Goal: Transaction & Acquisition: Obtain resource

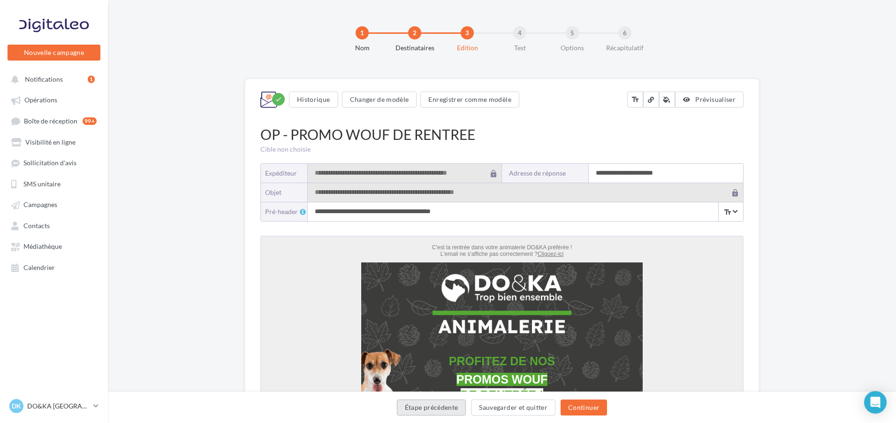
click at [418, 404] on button "Étape précédente" at bounding box center [431, 407] width 69 height 16
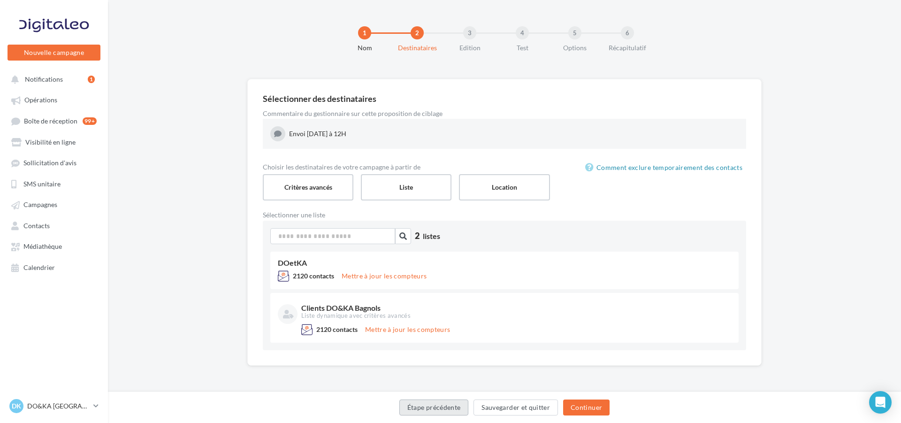
click at [418, 403] on button "Étape précédente" at bounding box center [433, 407] width 69 height 16
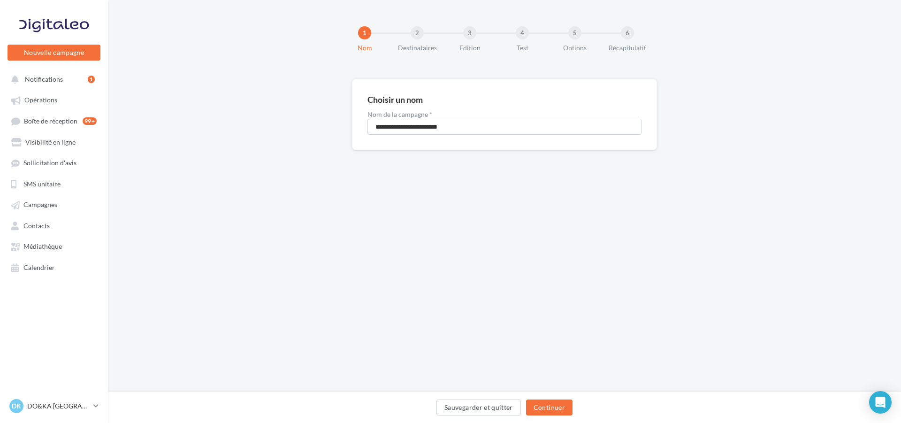
click at [418, 403] on div "Sauvegarder et quitter Continuer" at bounding box center [504, 409] width 778 height 20
click at [485, 406] on button "Sauvegarder et quitter" at bounding box center [478, 407] width 84 height 16
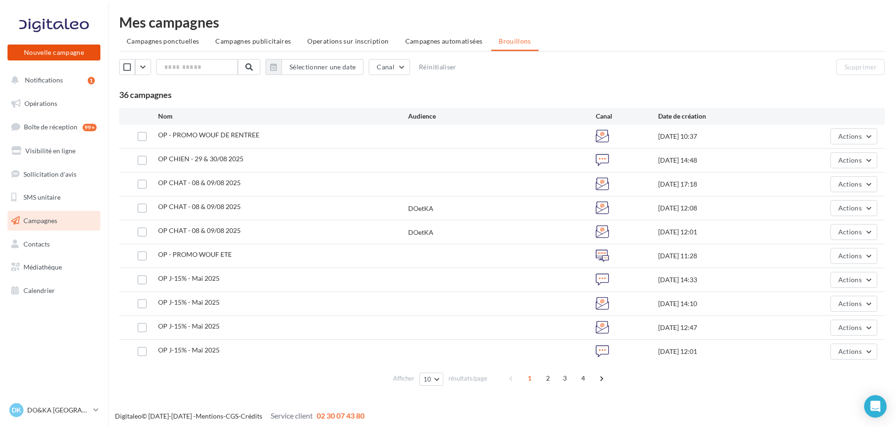
click at [50, 49] on button "Nouvelle campagne" at bounding box center [54, 53] width 93 height 16
click at [50, 49] on div at bounding box center [448, 199] width 896 height 427
click at [44, 103] on span "Opérations" at bounding box center [40, 103] width 33 height 8
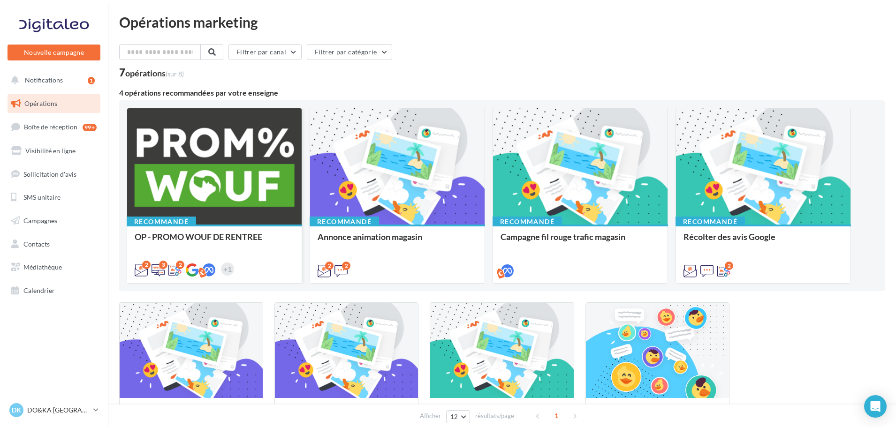
click at [194, 155] on div at bounding box center [214, 166] width 175 height 117
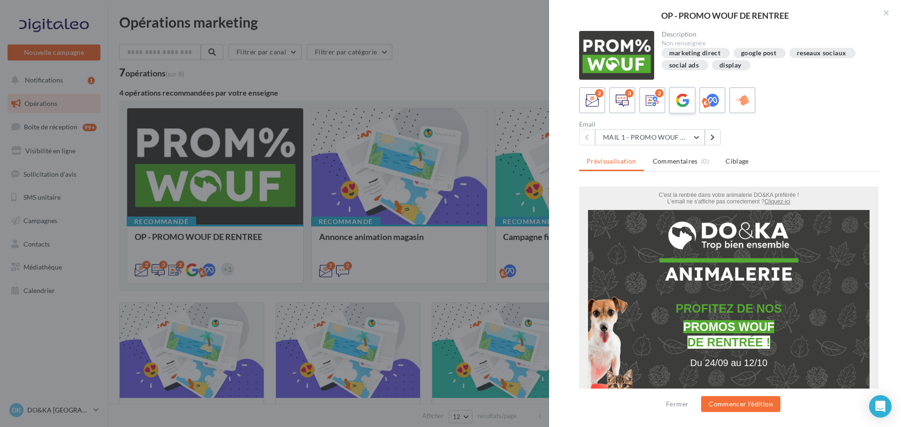
click at [683, 98] on icon at bounding box center [683, 101] width 14 height 14
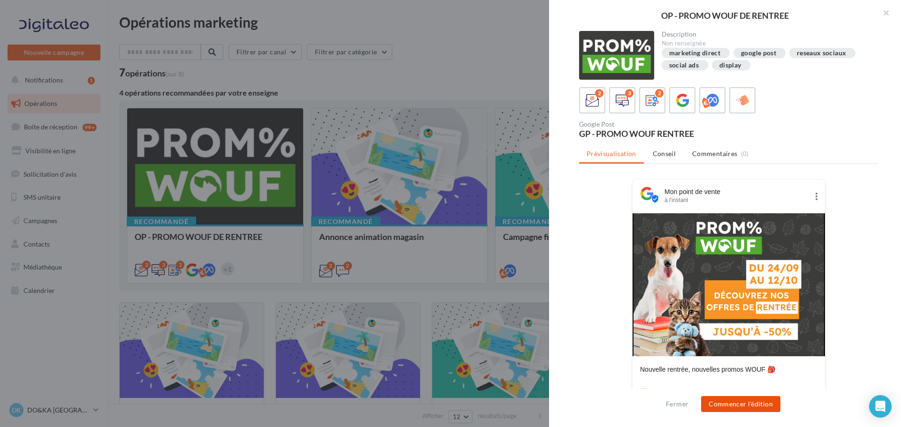
click at [738, 403] on button "Commencer l'édition" at bounding box center [740, 405] width 79 height 16
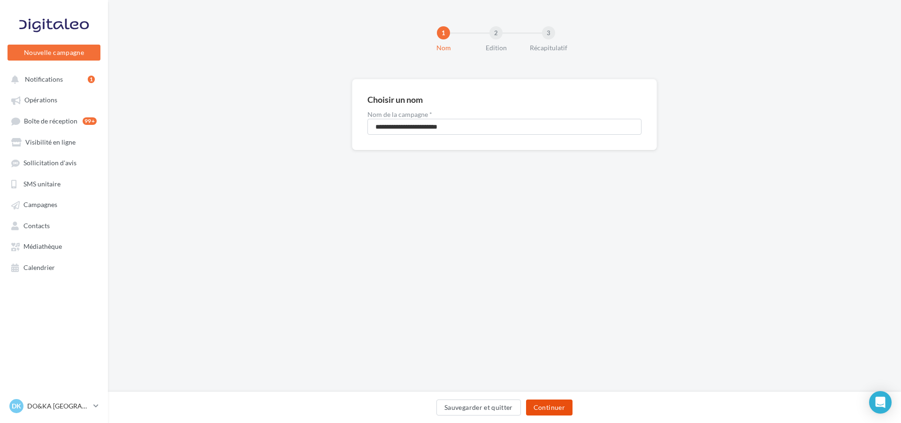
click at [544, 405] on button "Continuer" at bounding box center [549, 407] width 46 height 16
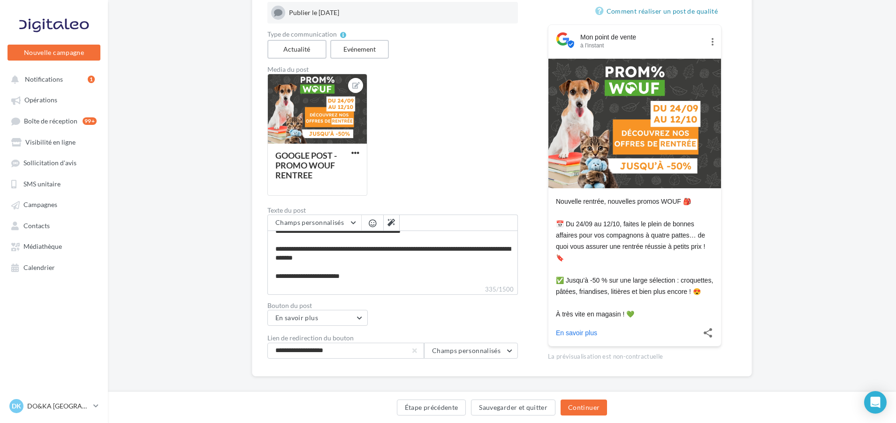
scroll to position [139, 0]
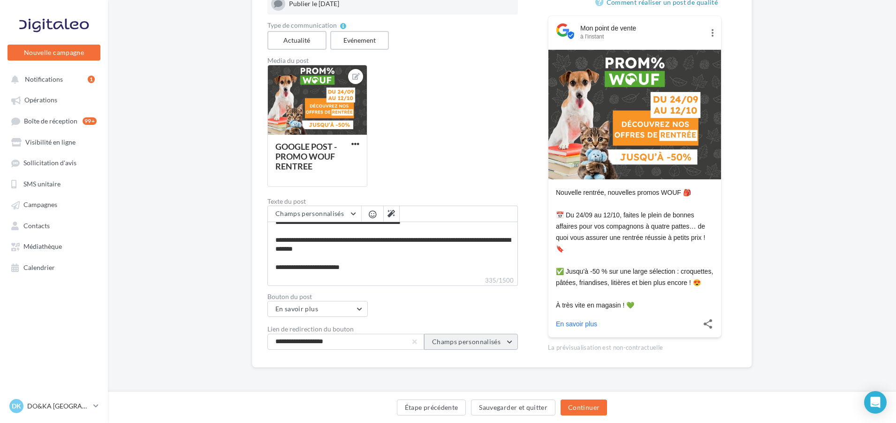
click at [511, 334] on button "Champs personnalisés" at bounding box center [471, 342] width 94 height 16
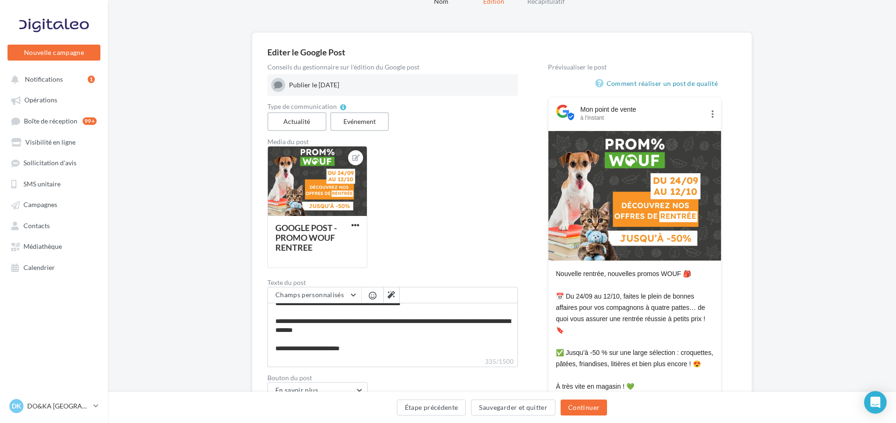
scroll to position [47, 0]
click at [584, 405] on button "Continuer" at bounding box center [584, 407] width 46 height 16
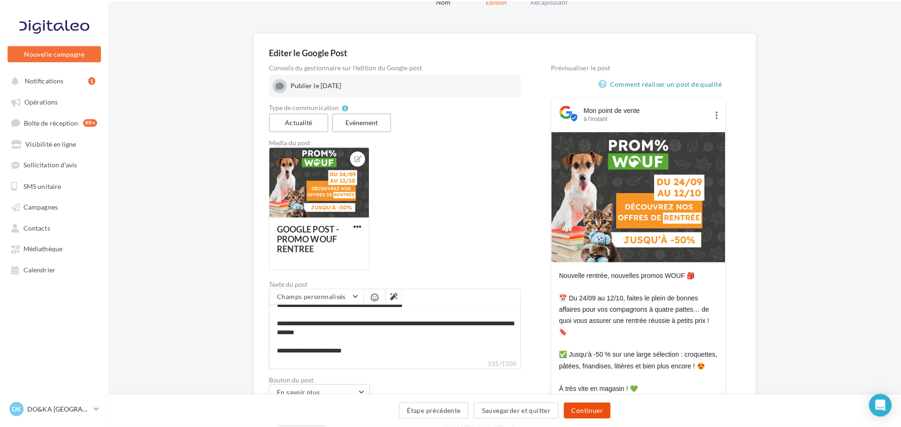
scroll to position [15, 0]
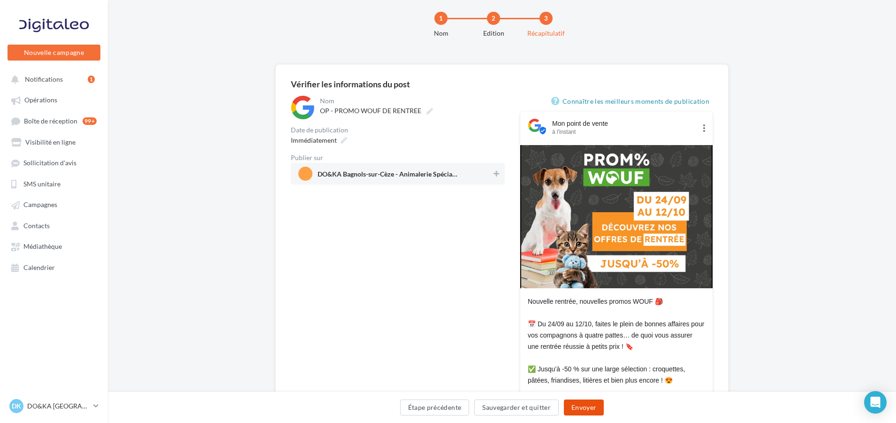
click at [583, 401] on button "Envoyer" at bounding box center [584, 407] width 40 height 16
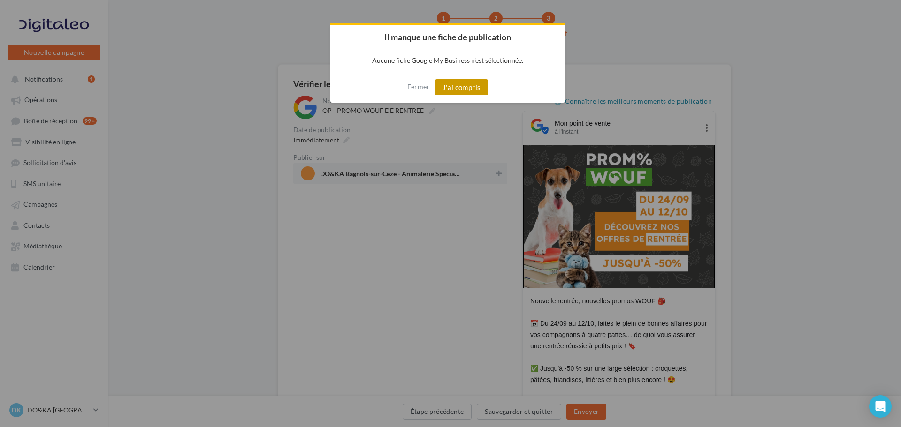
click at [456, 84] on button "J'ai compris" at bounding box center [461, 87] width 53 height 16
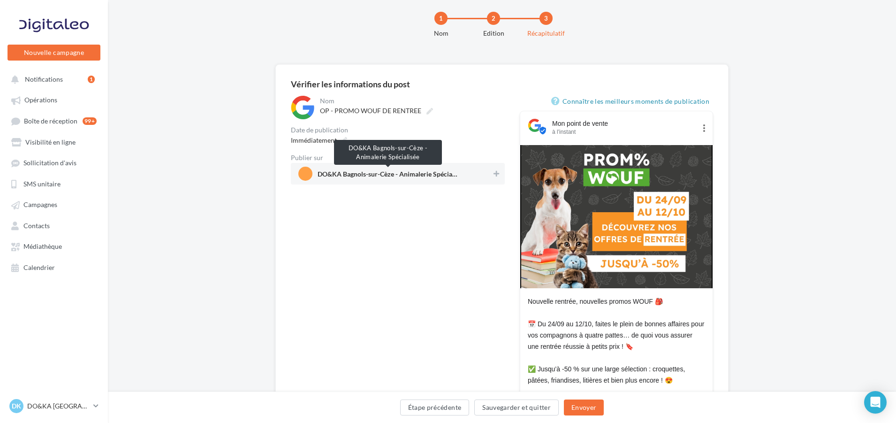
click at [446, 170] on span "DO&KA Bagnols-sur-Cèze - Animalerie Spécialisée" at bounding box center [388, 173] width 141 height 8
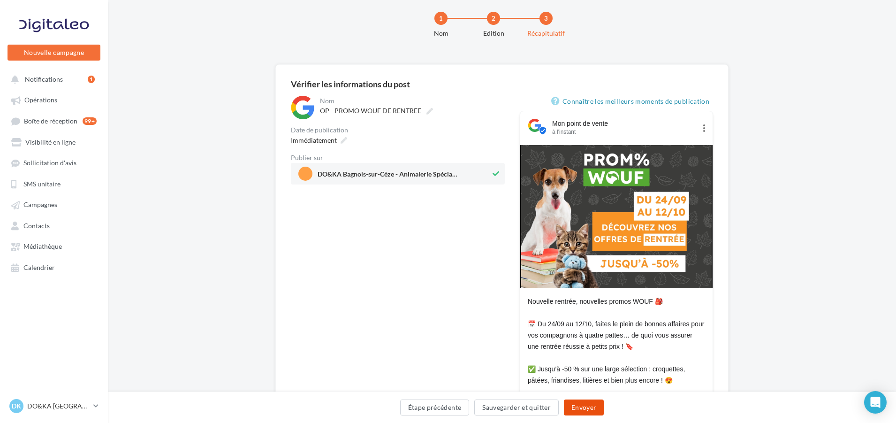
click at [586, 403] on button "Envoyer" at bounding box center [584, 407] width 40 height 16
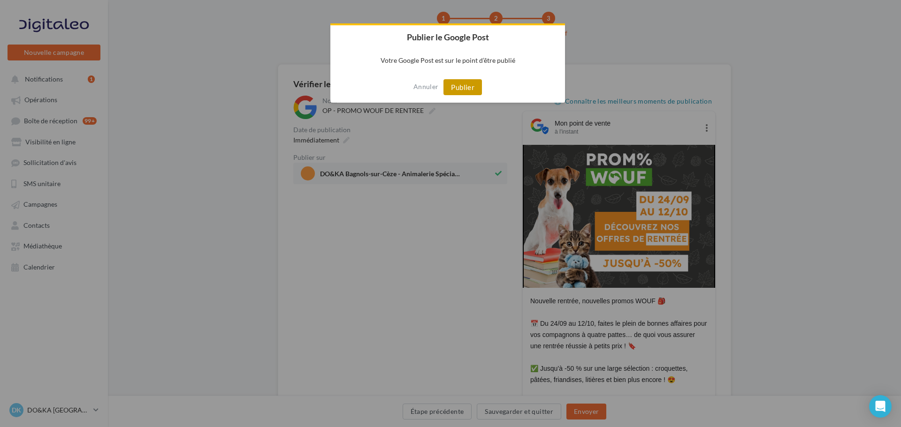
click at [457, 83] on button "Publier" at bounding box center [462, 87] width 38 height 16
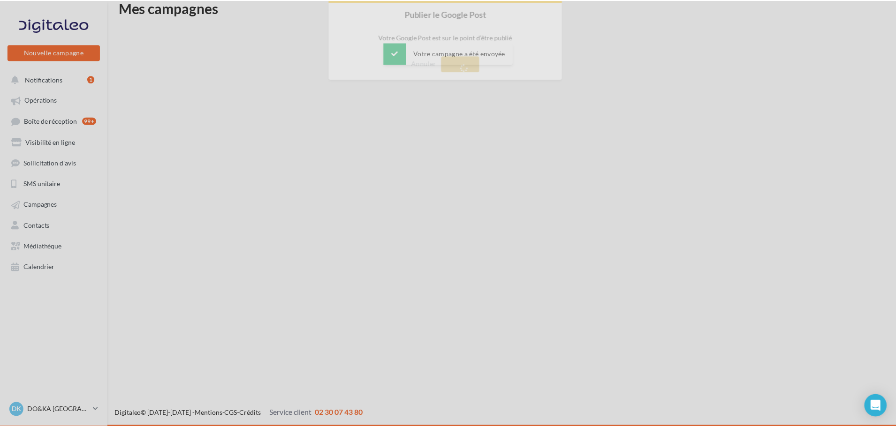
scroll to position [15, 0]
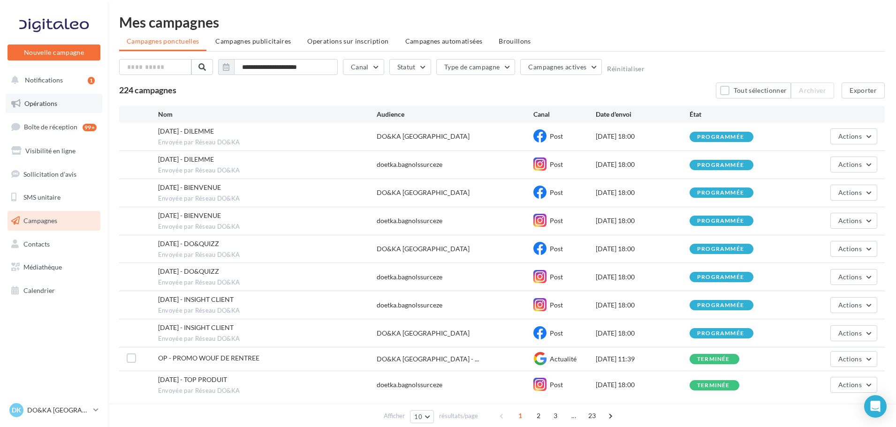
click at [41, 100] on span "Opérations" at bounding box center [40, 103] width 33 height 8
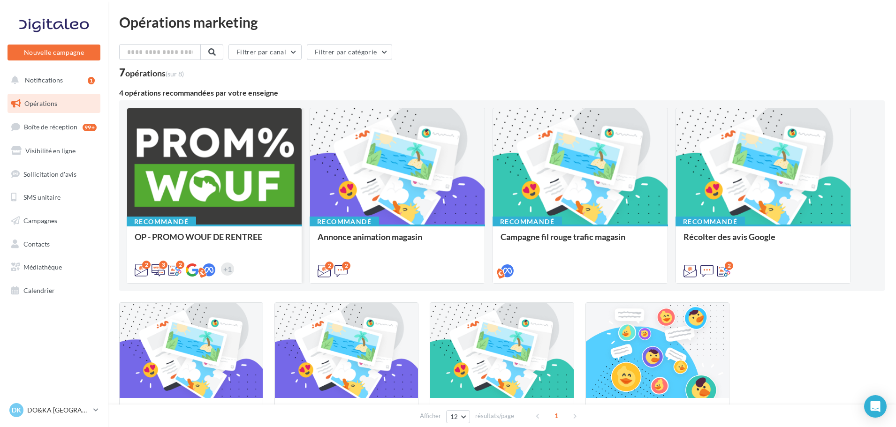
click at [185, 139] on div at bounding box center [214, 166] width 175 height 117
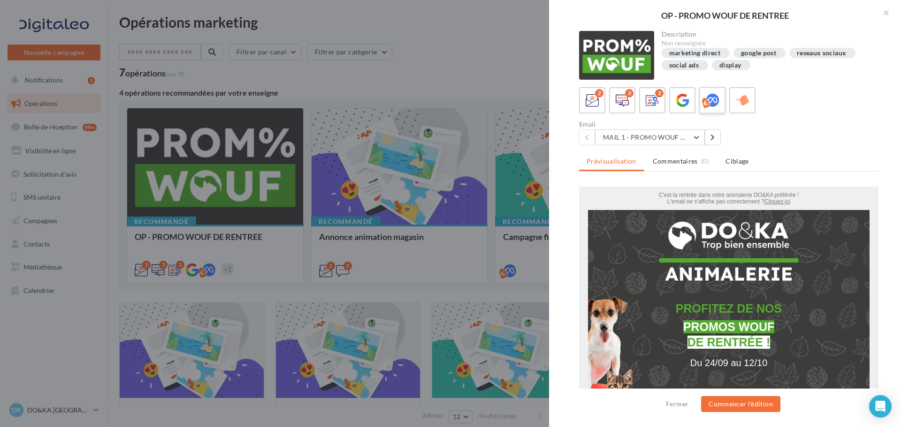
click at [711, 98] on icon at bounding box center [713, 101] width 14 height 14
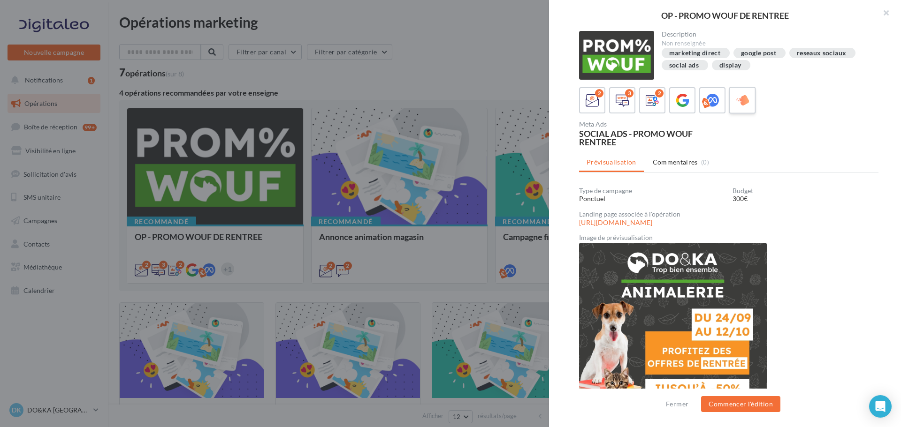
click at [746, 97] on icon at bounding box center [743, 101] width 14 height 14
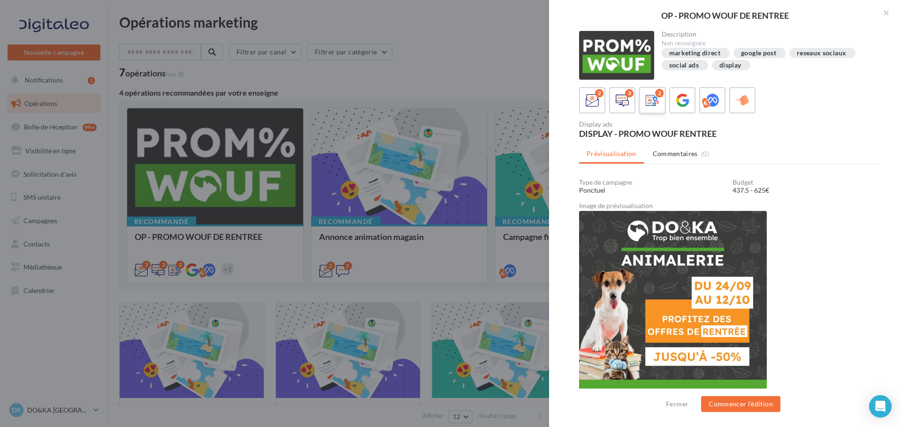
click at [654, 94] on icon at bounding box center [653, 101] width 14 height 14
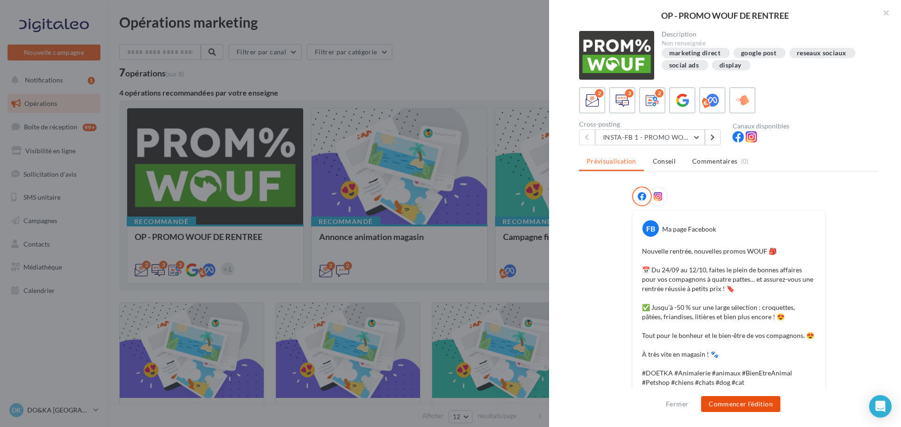
click at [733, 402] on button "Commencer l'édition" at bounding box center [740, 405] width 79 height 16
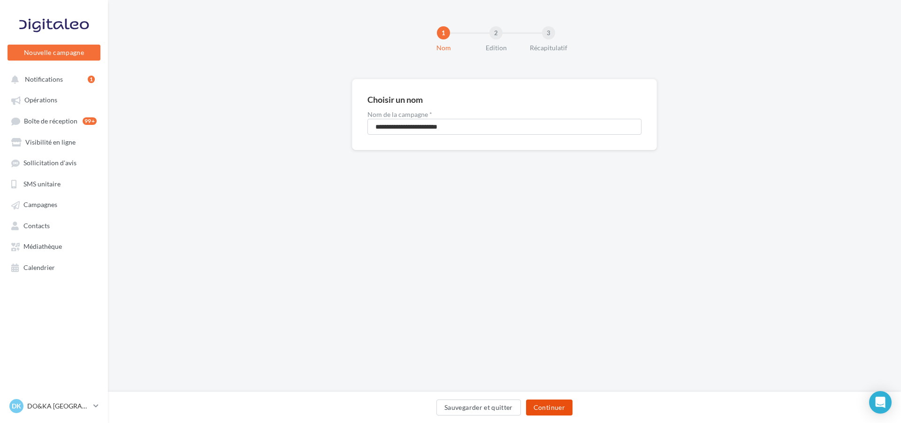
click at [544, 403] on button "Continuer" at bounding box center [549, 407] width 46 height 16
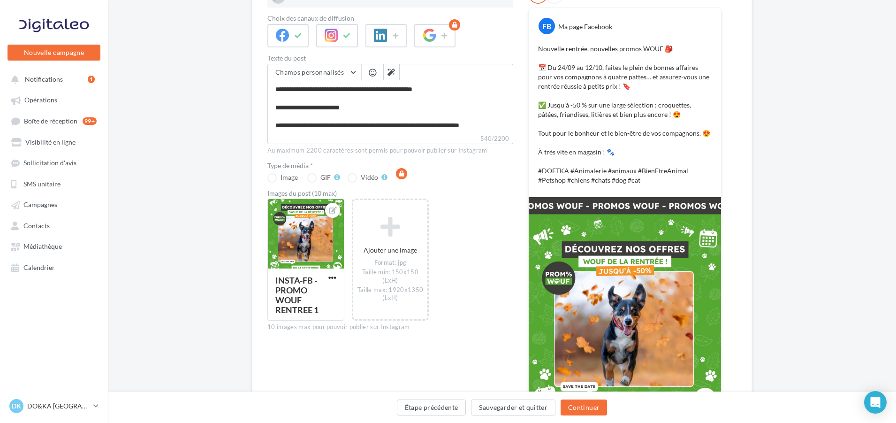
scroll to position [141, 0]
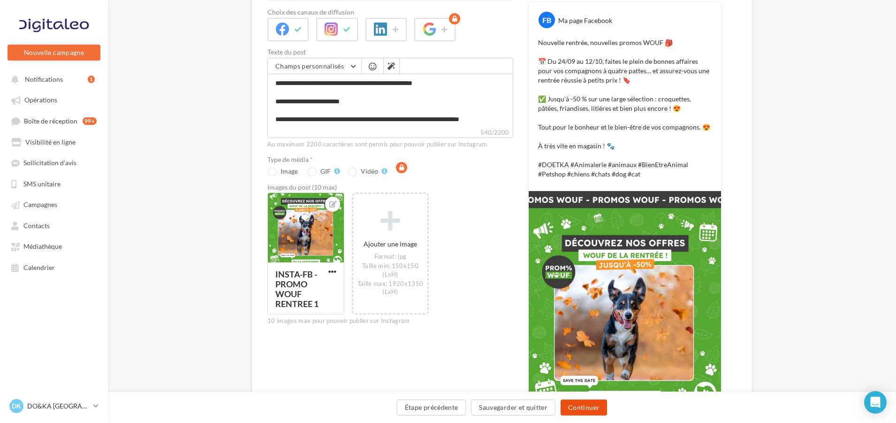
click at [583, 401] on button "Continuer" at bounding box center [584, 407] width 46 height 16
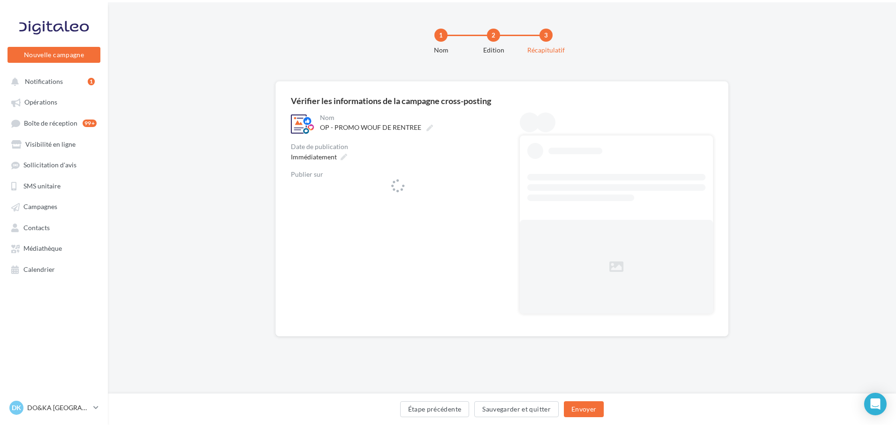
scroll to position [0, 0]
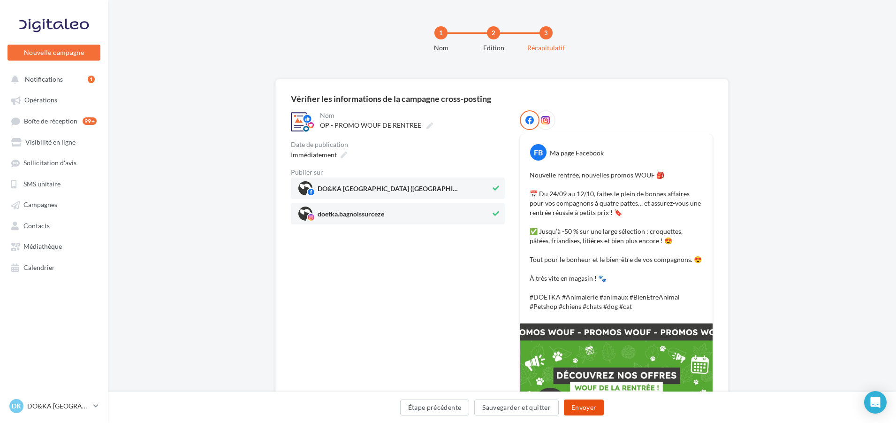
click at [584, 406] on button "Envoyer" at bounding box center [584, 407] width 40 height 16
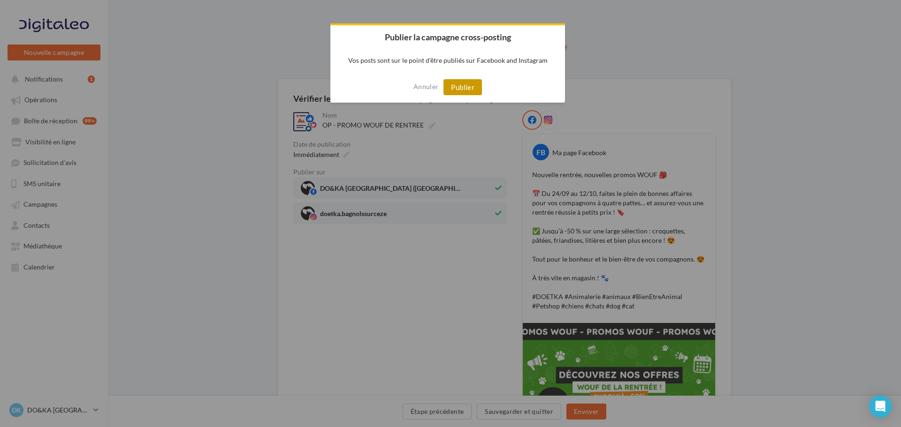
click at [462, 84] on button "Publier" at bounding box center [462, 87] width 38 height 16
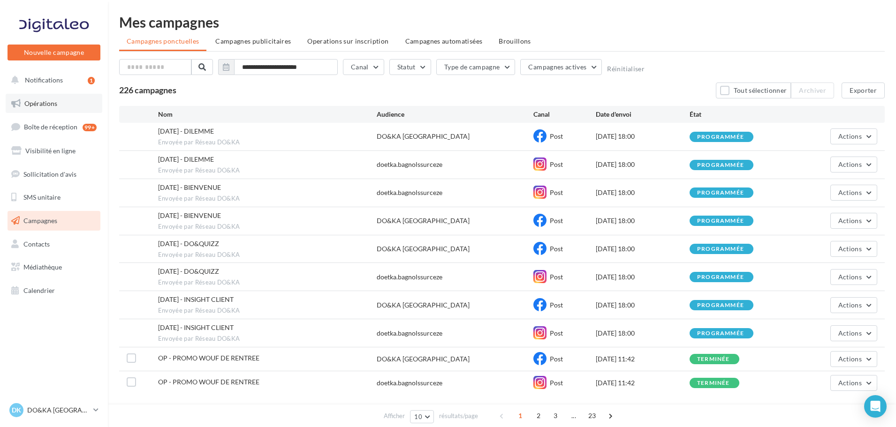
click at [41, 101] on span "Opérations" at bounding box center [40, 103] width 33 height 8
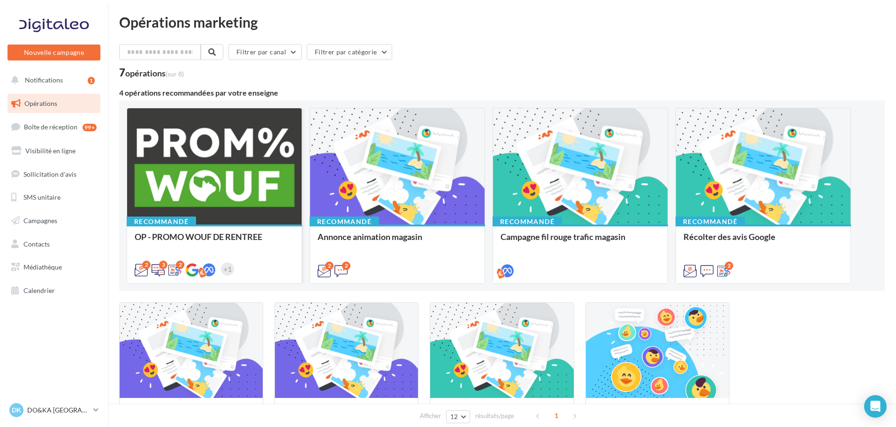
click at [179, 158] on div at bounding box center [214, 166] width 175 height 117
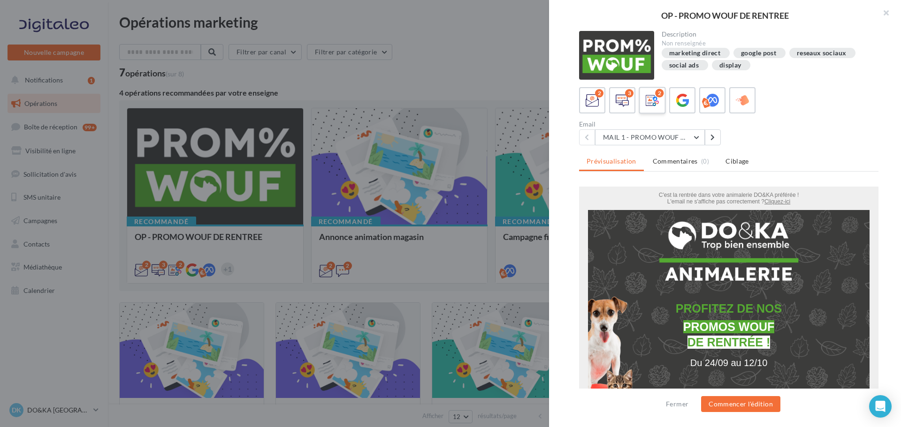
click at [655, 99] on icon at bounding box center [653, 101] width 14 height 14
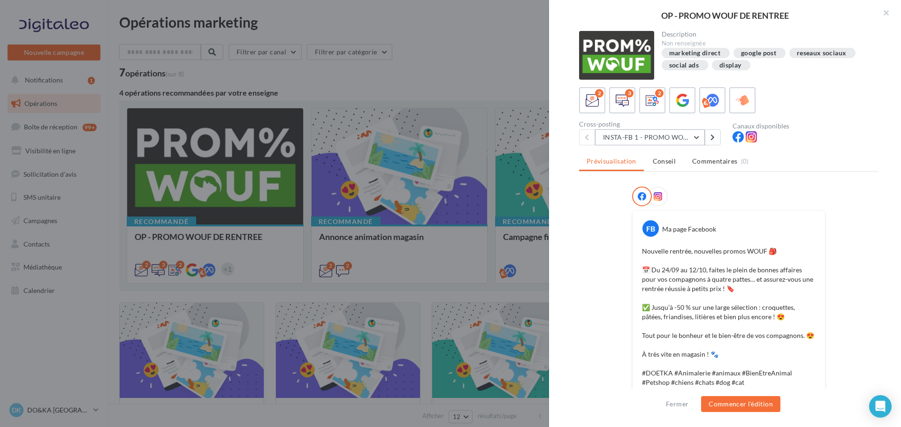
click at [696, 135] on button "INSTA-FB 1 - PROMO WOUF RENTREE" at bounding box center [650, 138] width 110 height 16
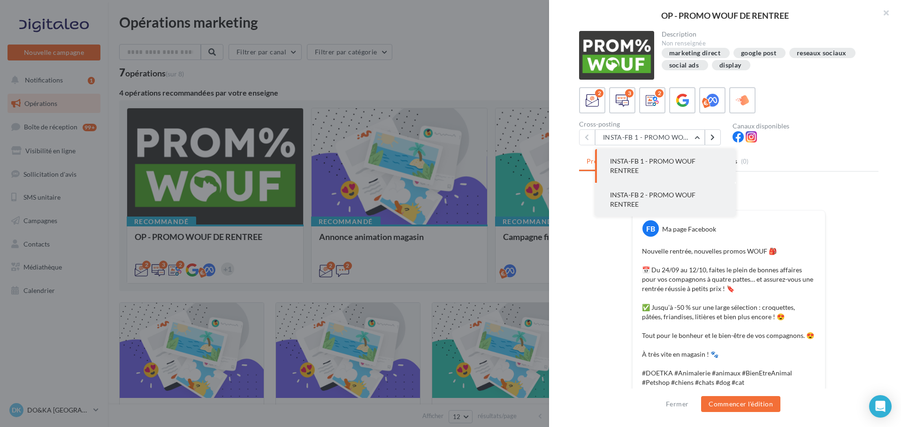
click at [660, 196] on span "INSTA-FB 2 - PROMO WOUF RENTREE" at bounding box center [652, 199] width 85 height 17
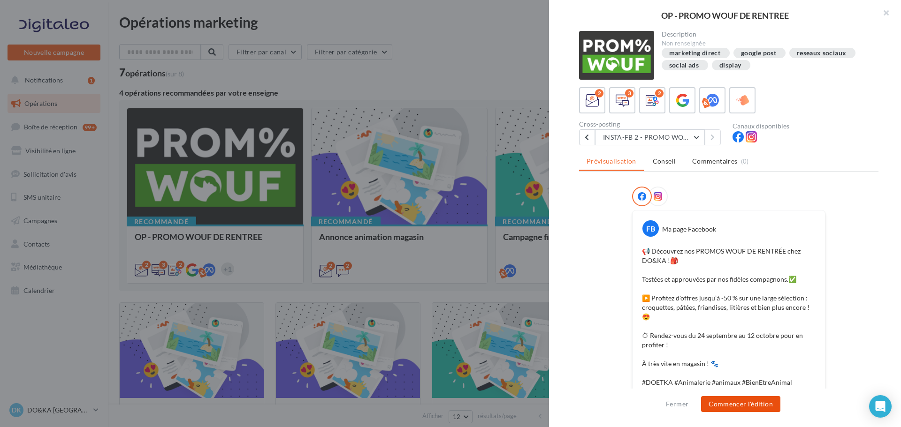
click at [741, 404] on button "Commencer l'édition" at bounding box center [740, 405] width 79 height 16
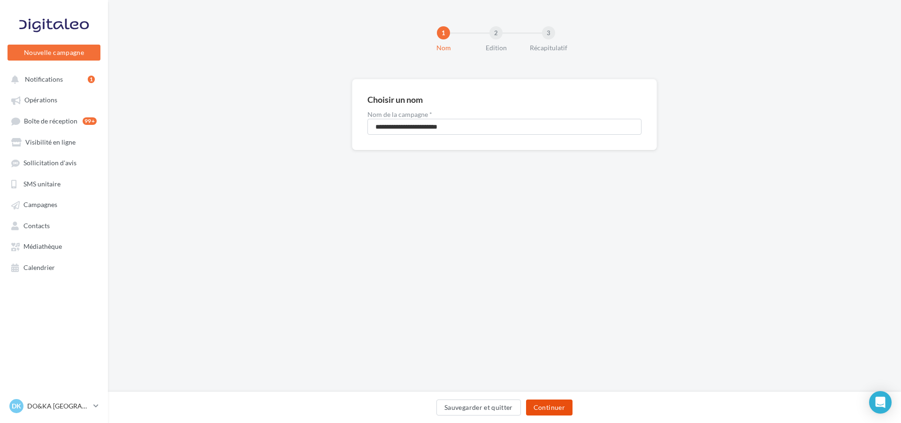
click at [549, 405] on button "Continuer" at bounding box center [549, 407] width 46 height 16
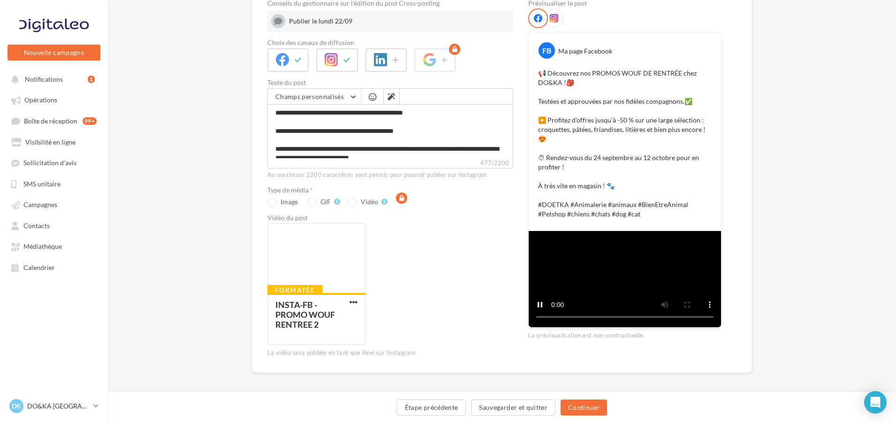
scroll to position [94, 0]
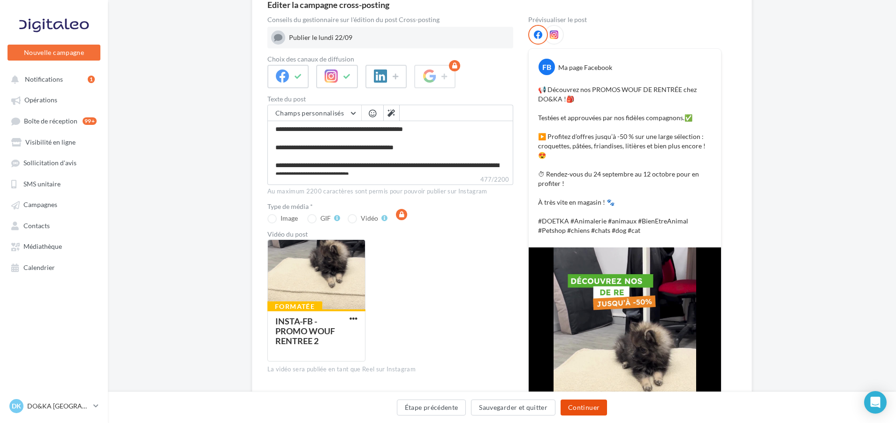
click at [583, 405] on button "Continuer" at bounding box center [584, 407] width 46 height 16
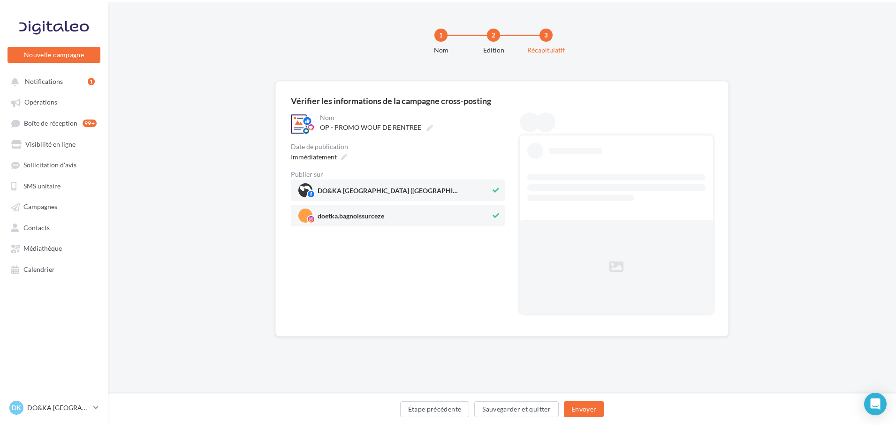
scroll to position [0, 0]
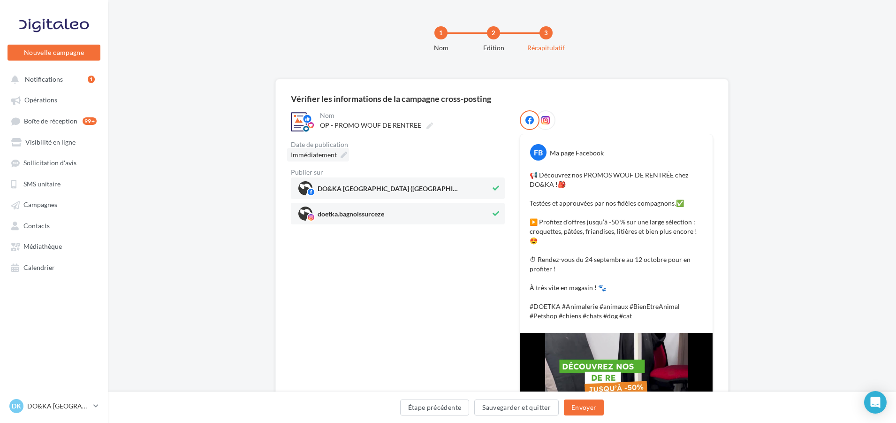
click at [341, 154] on icon at bounding box center [344, 155] width 7 height 7
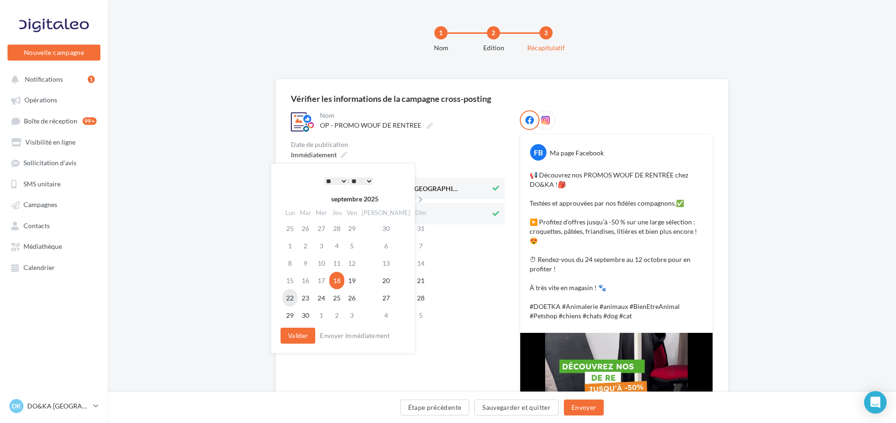
click at [294, 297] on td "22" at bounding box center [289, 297] width 15 height 17
click at [342, 180] on select "* * * * * * * * * * ** ** ** ** ** ** ** ** ** ** ** ** ** **" at bounding box center [335, 181] width 23 height 8
click at [294, 331] on button "Valider" at bounding box center [298, 336] width 35 height 16
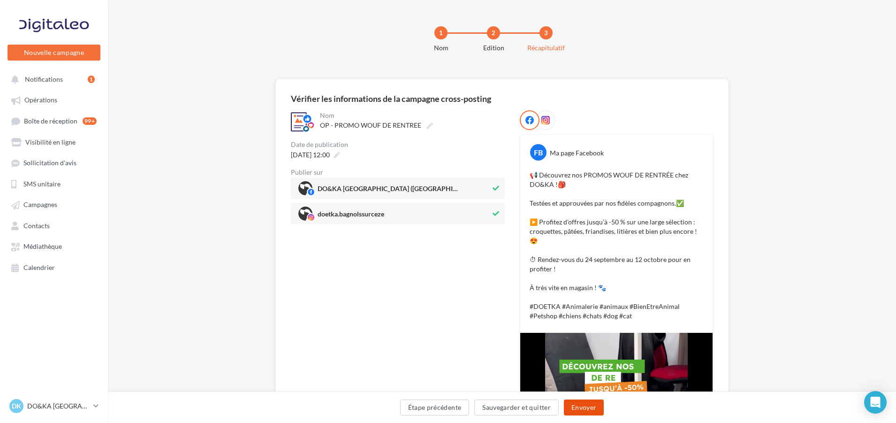
click at [586, 404] on button "Envoyer" at bounding box center [584, 407] width 40 height 16
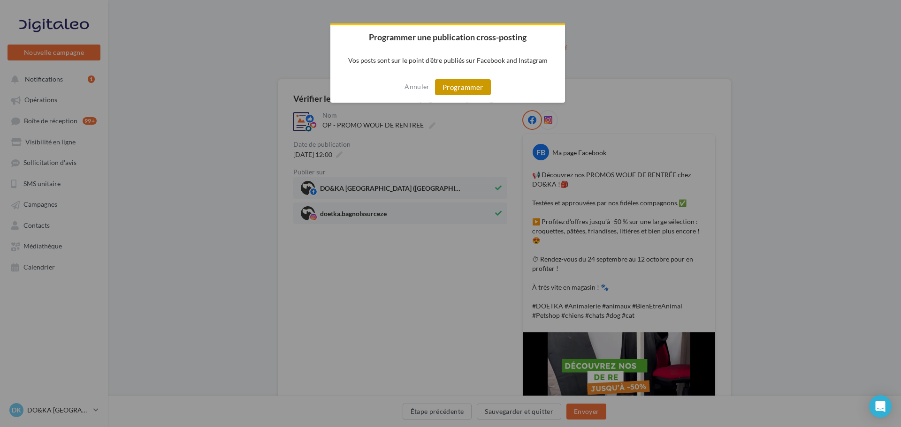
click at [466, 86] on button "Programmer" at bounding box center [463, 87] width 56 height 16
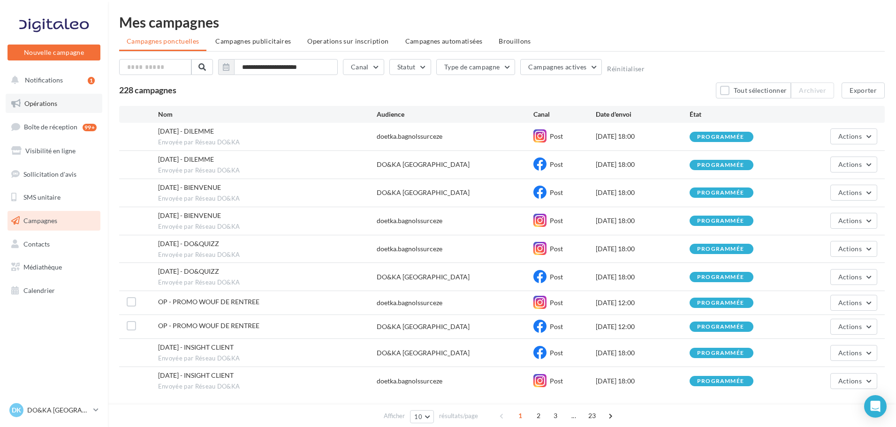
click at [32, 100] on span "Opérations" at bounding box center [40, 103] width 33 height 8
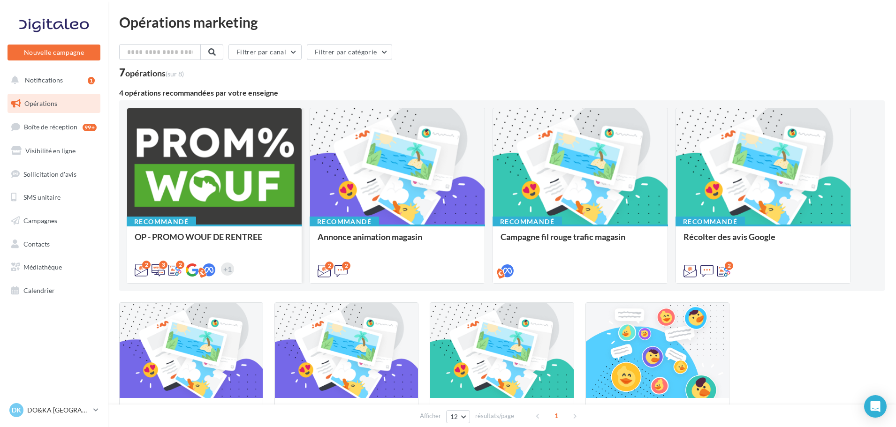
click at [201, 169] on div at bounding box center [214, 166] width 175 height 117
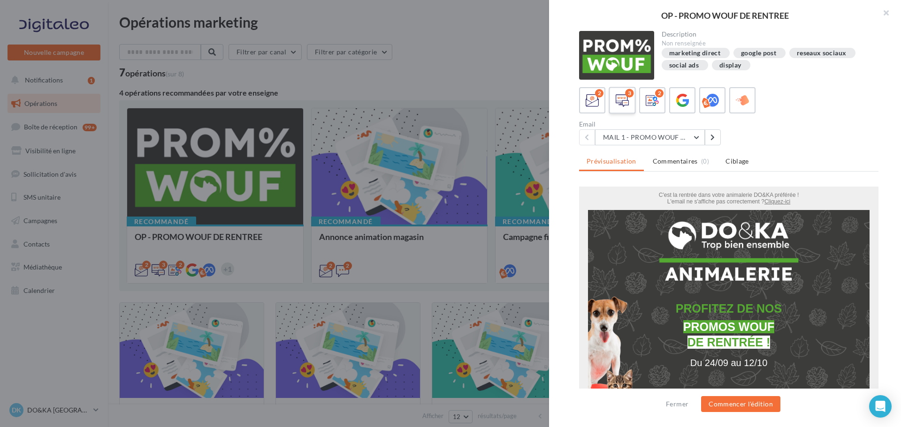
click at [624, 96] on icon at bounding box center [623, 101] width 14 height 14
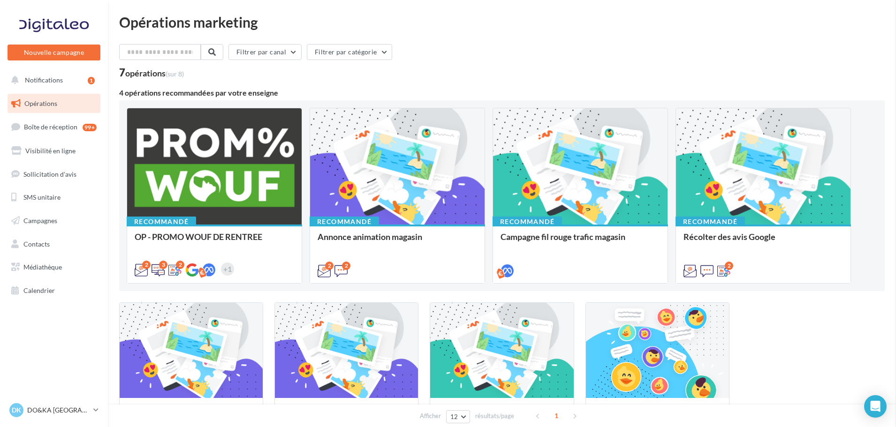
click at [41, 219] on span "Campagnes" at bounding box center [40, 221] width 34 height 8
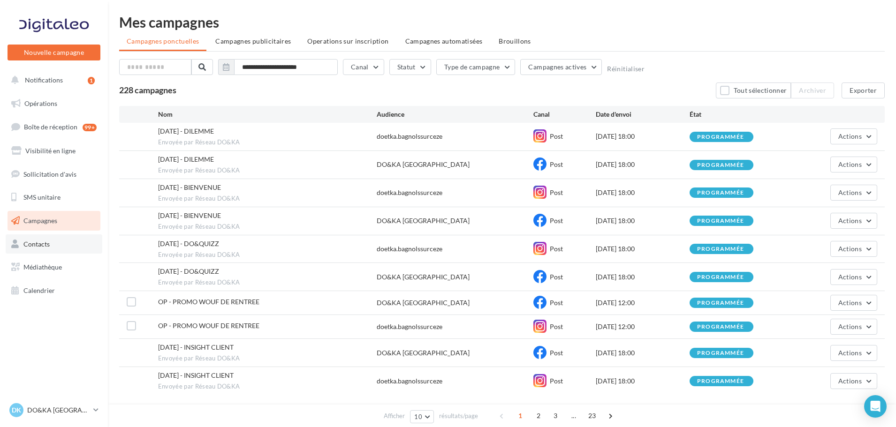
click at [41, 244] on span "Contacts" at bounding box center [36, 244] width 26 height 8
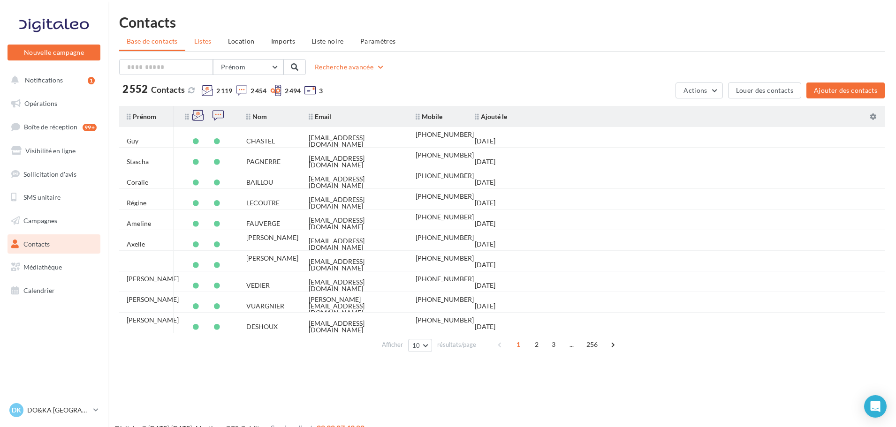
click at [204, 39] on span "Listes" at bounding box center [202, 41] width 17 height 8
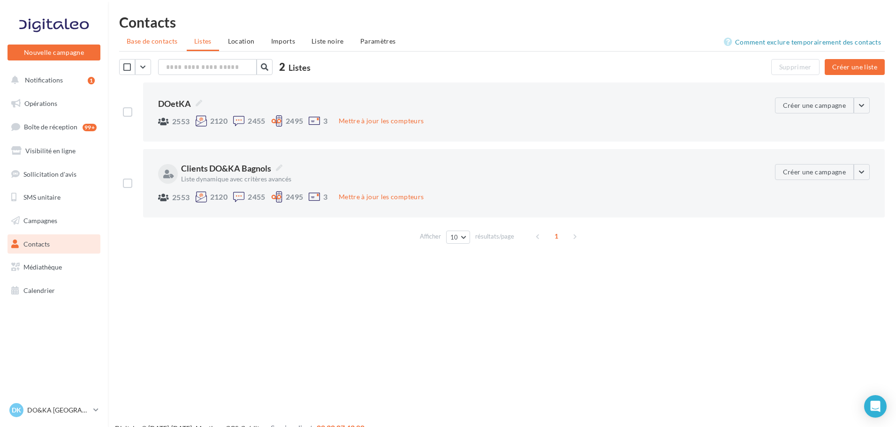
click at [167, 38] on span "Base de contacts" at bounding box center [152, 41] width 51 height 8
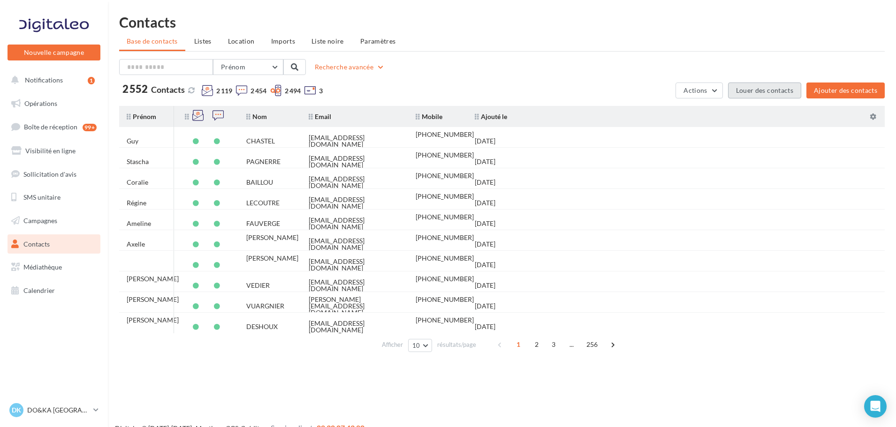
click at [770, 89] on button "Louer des contacts" at bounding box center [764, 91] width 73 height 16
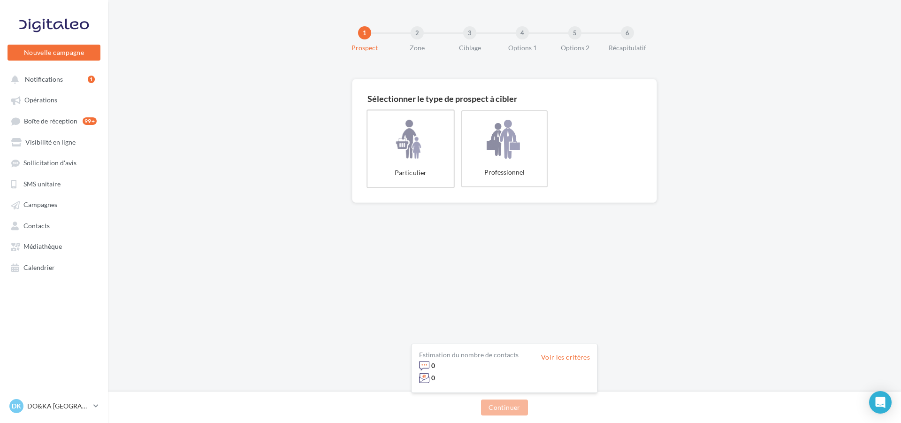
click at [413, 137] on label "Particulier" at bounding box center [410, 148] width 88 height 78
click at [504, 406] on button "Continuer" at bounding box center [504, 407] width 46 height 16
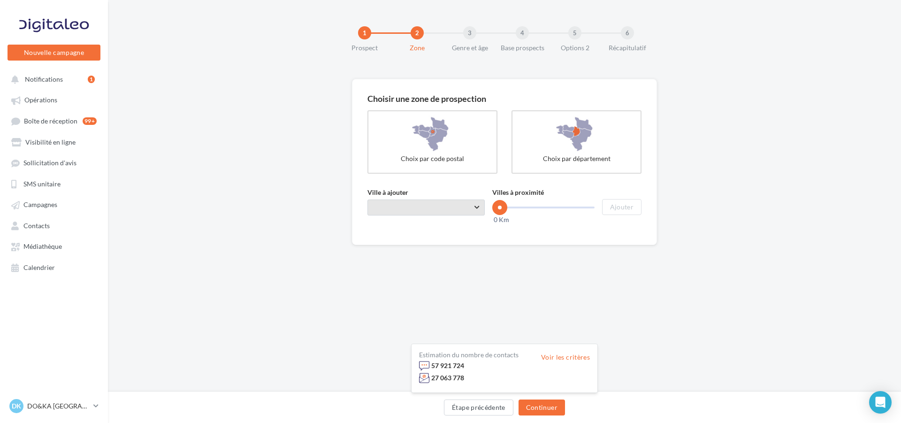
click at [425, 204] on span "Taper le début d'un code postal ou d'une ville ..." at bounding box center [425, 207] width 117 height 16
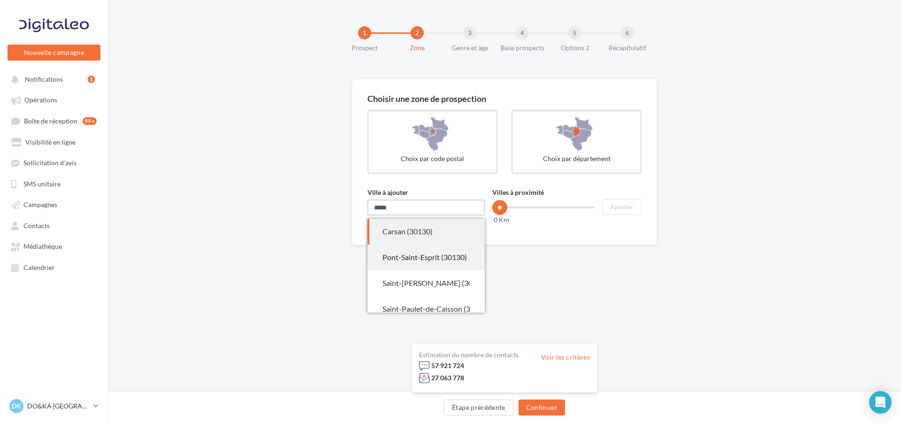
type input "*****"
click at [434, 256] on div "Pont-Saint-Esprit (30130)" at bounding box center [425, 257] width 87 height 11
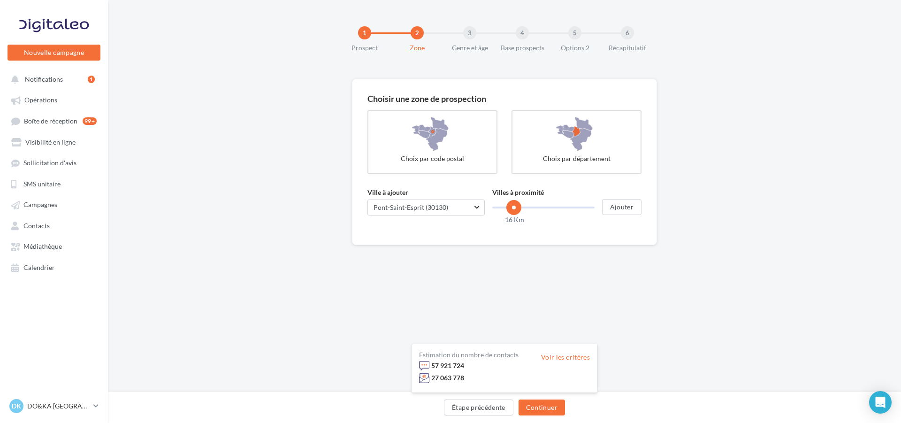
click at [514, 207] on rzslider "0 Km 100 Km 16 Km" at bounding box center [543, 207] width 102 height 2
click at [503, 206] on rzslider "0 Km 100 Km 3 Km" at bounding box center [543, 207] width 102 height 2
click at [504, 205] on span at bounding box center [503, 207] width 15 height 15
click at [510, 206] on span at bounding box center [509, 207] width 15 height 15
click at [539, 406] on button "Continuer" at bounding box center [542, 407] width 46 height 16
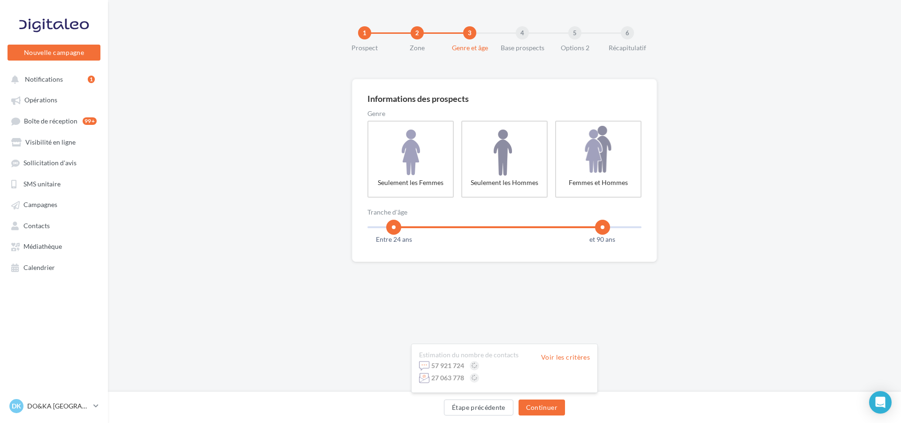
drag, startPoint x: 374, startPoint y: 228, endPoint x: 394, endPoint y: 229, distance: 19.7
click at [394, 229] on span at bounding box center [393, 227] width 15 height 15
drag, startPoint x: 602, startPoint y: 226, endPoint x: 522, endPoint y: 220, distance: 79.5
click at [522, 220] on span at bounding box center [523, 227] width 15 height 15
click at [541, 404] on button "Continuer" at bounding box center [542, 407] width 46 height 16
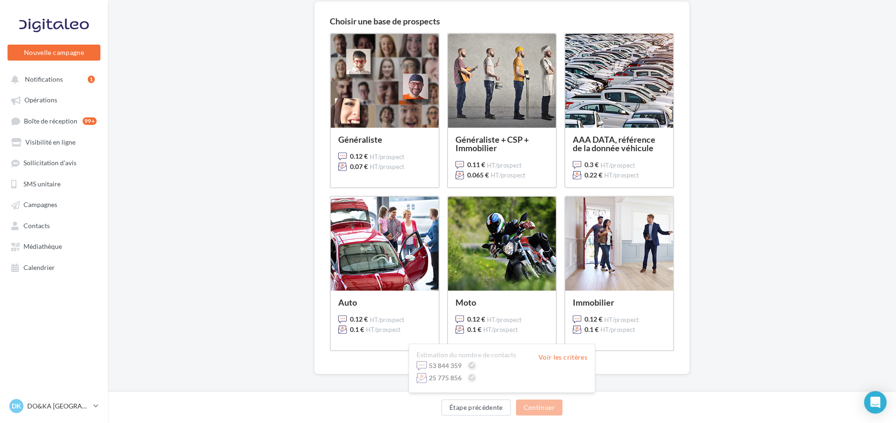
scroll to position [94, 0]
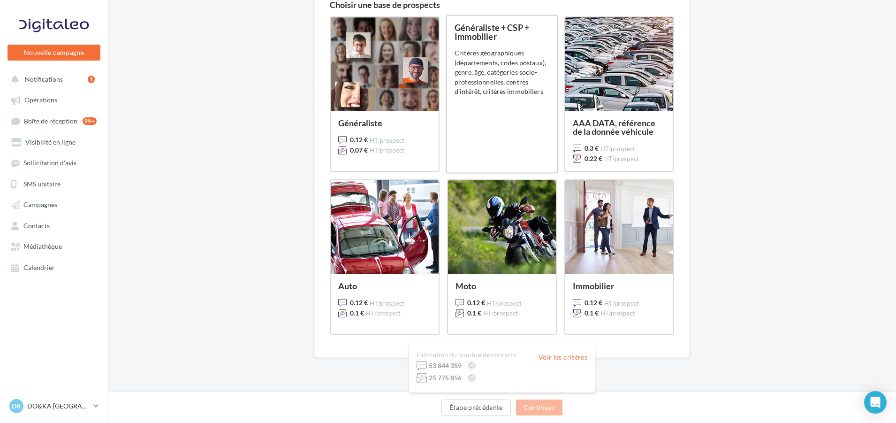
click at [489, 100] on div "Généraliste + CSP + Immobilier 0.11 € HT/prospect 0.065 € HT/prospect Critères …" at bounding box center [502, 93] width 95 height 141
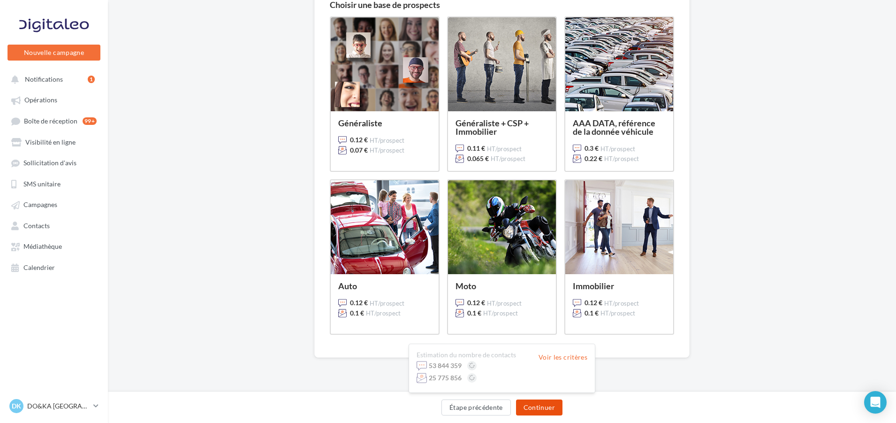
click at [537, 405] on button "Continuer" at bounding box center [539, 407] width 46 height 16
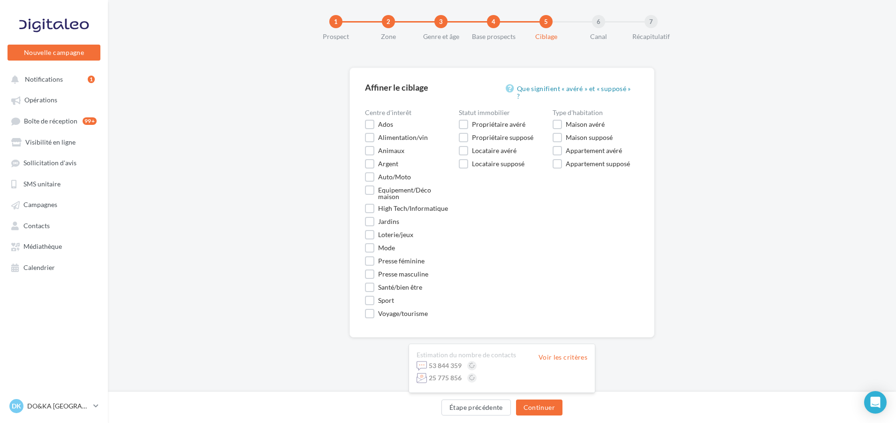
scroll to position [11, 0]
click at [370, 151] on label "Animaux" at bounding box center [384, 150] width 39 height 9
click at [543, 407] on button "Continuer" at bounding box center [539, 407] width 46 height 16
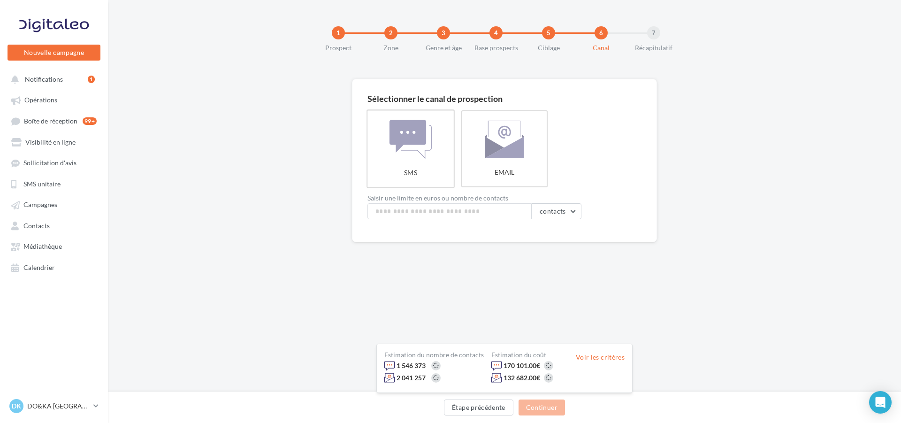
click at [415, 139] on label "SMS" at bounding box center [410, 148] width 88 height 78
click at [477, 405] on button "Étape précédente" at bounding box center [478, 407] width 69 height 16
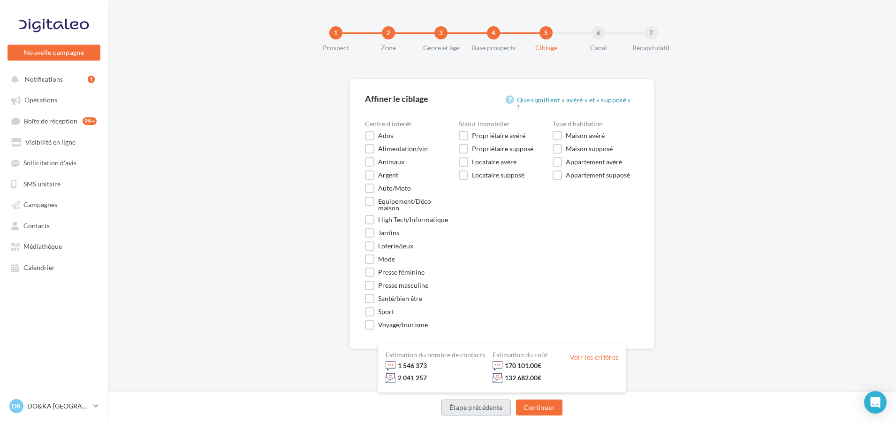
click at [477, 405] on button "Étape précédente" at bounding box center [476, 407] width 69 height 16
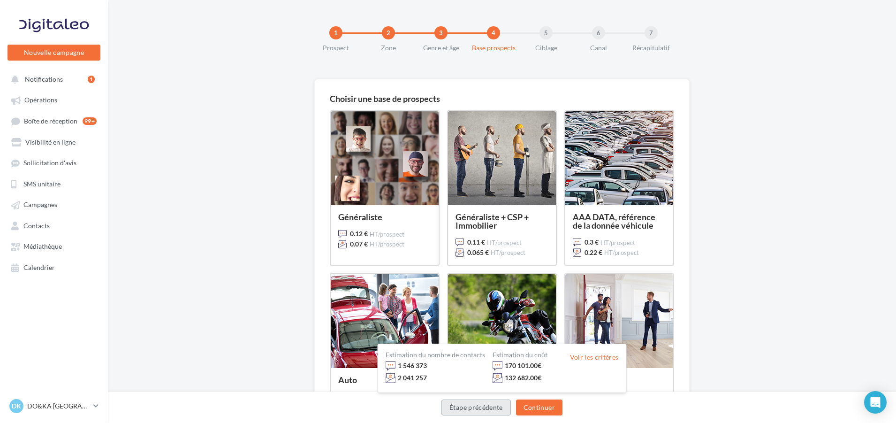
click at [478, 406] on button "Étape précédente" at bounding box center [476, 407] width 69 height 16
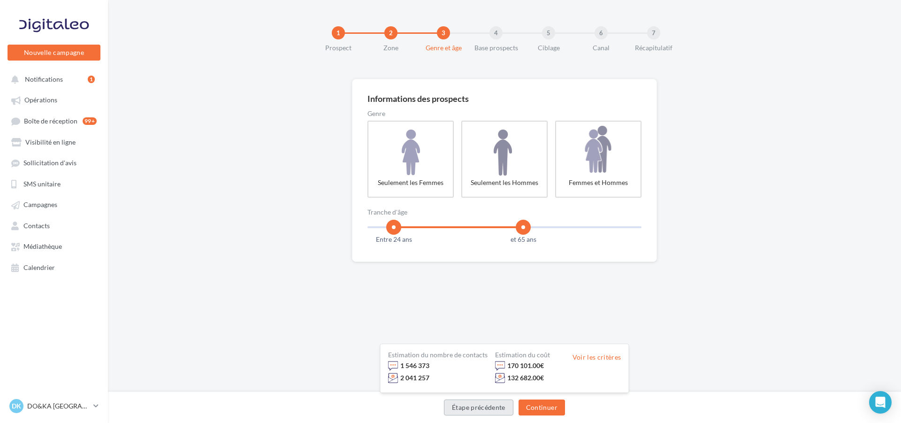
click at [478, 406] on button "Étape précédente" at bounding box center [478, 407] width 69 height 16
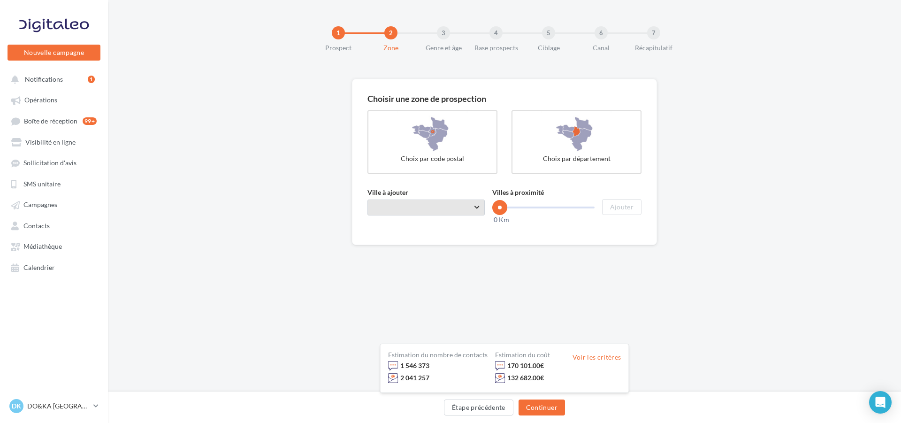
click at [479, 205] on span "Taper le début d'un code postal ou d'une ville ..." at bounding box center [425, 207] width 117 height 16
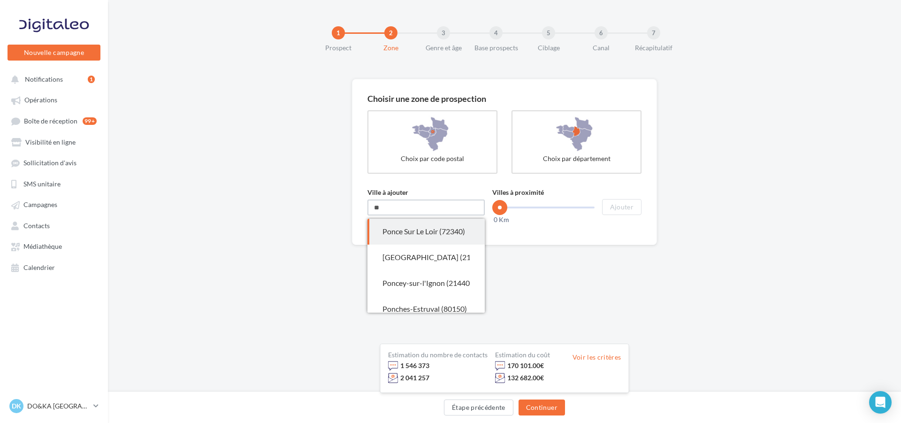
type input "*"
type input "*****"
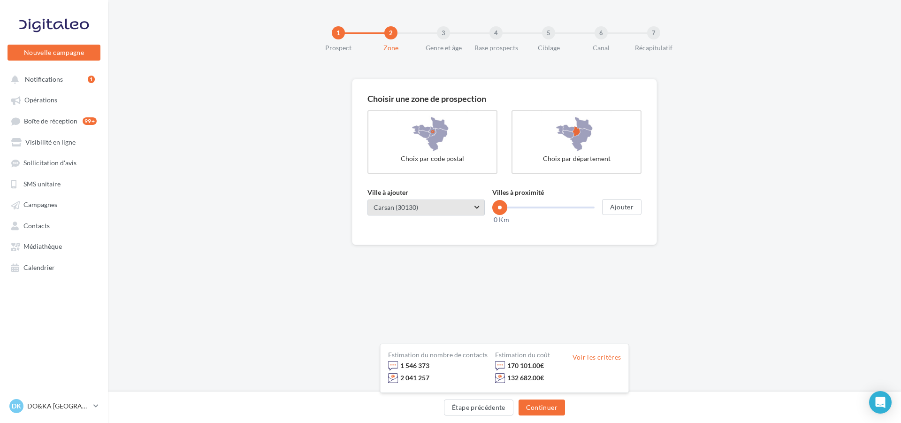
click at [475, 202] on span "Taper le début d'un code postal ou d'une ville ... Carsan (30130)" at bounding box center [425, 207] width 117 height 16
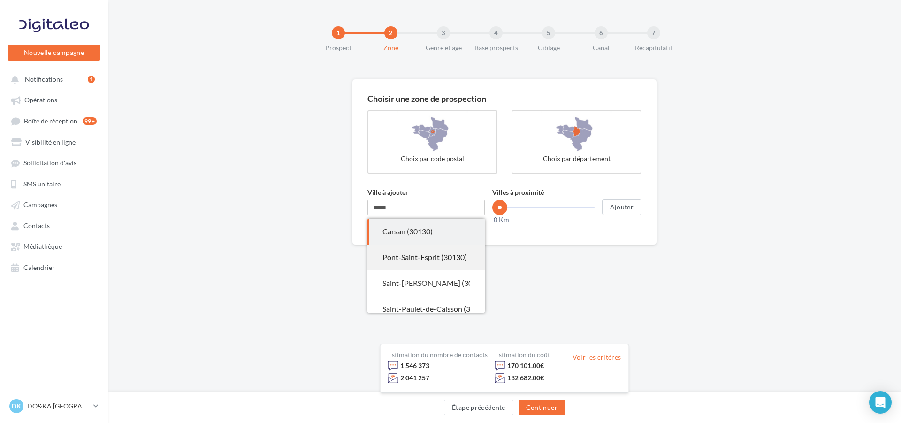
click at [428, 256] on div "Pont-Saint-Esprit (30130)" at bounding box center [425, 257] width 87 height 11
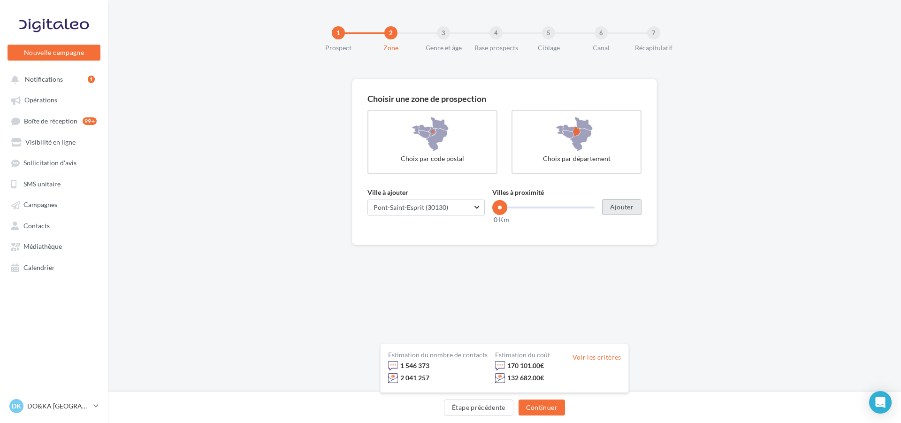
click at [618, 206] on button "Ajouter" at bounding box center [621, 207] width 39 height 16
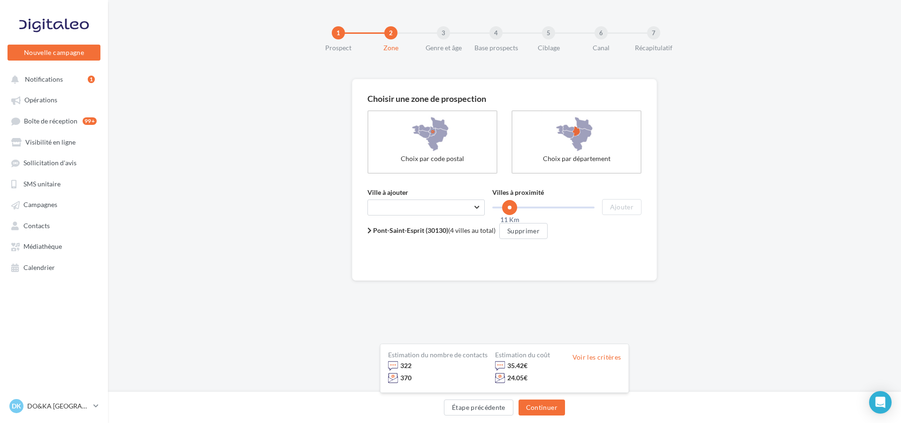
drag, startPoint x: 500, startPoint y: 206, endPoint x: 510, endPoint y: 206, distance: 9.4
click at [510, 206] on span at bounding box center [509, 207] width 15 height 15
click at [542, 404] on button "Continuer" at bounding box center [542, 407] width 46 height 16
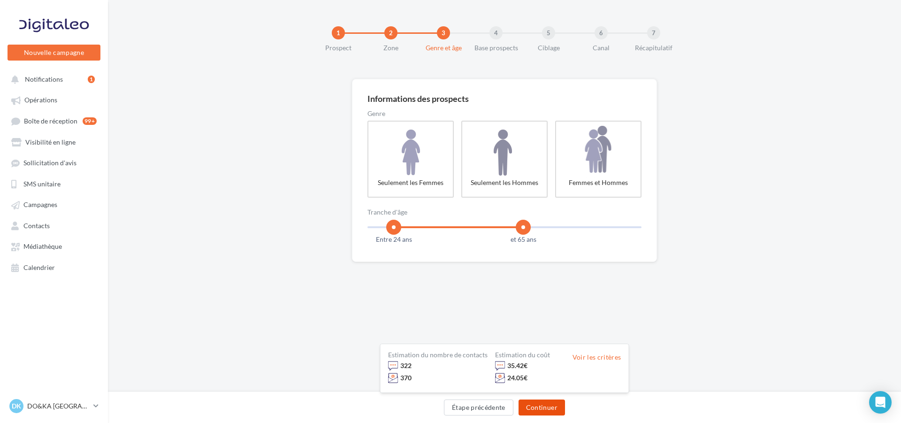
click at [542, 404] on button "Continuer" at bounding box center [542, 407] width 46 height 16
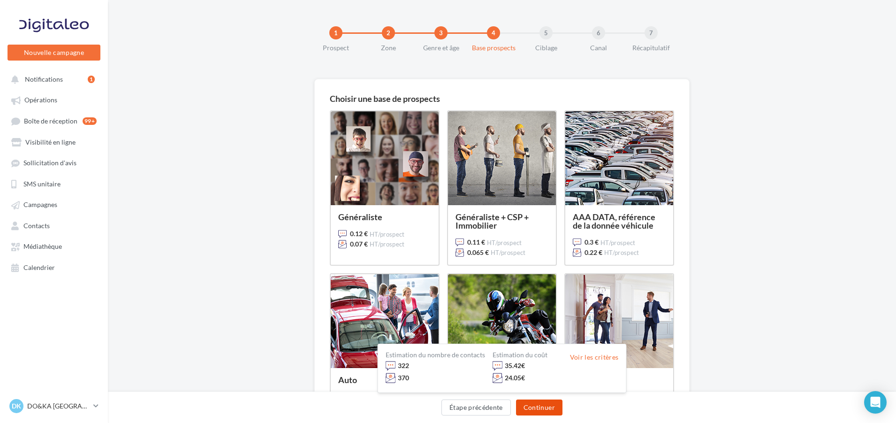
click at [542, 404] on button "Continuer" at bounding box center [539, 407] width 46 height 16
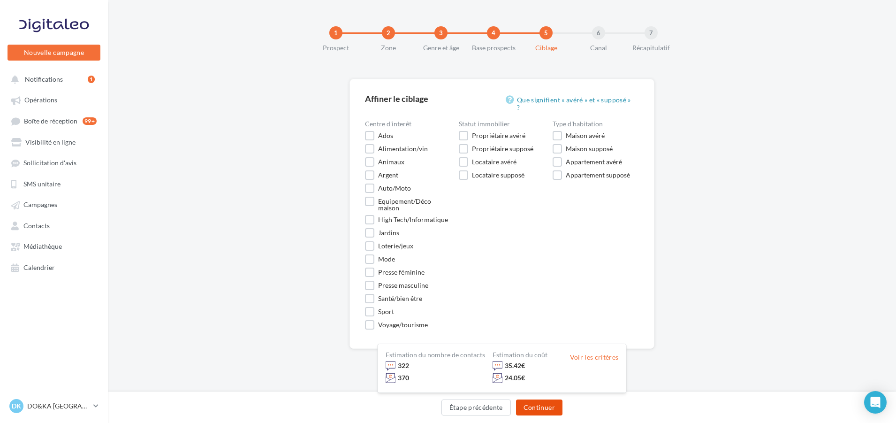
click at [542, 404] on button "Continuer" at bounding box center [539, 407] width 46 height 16
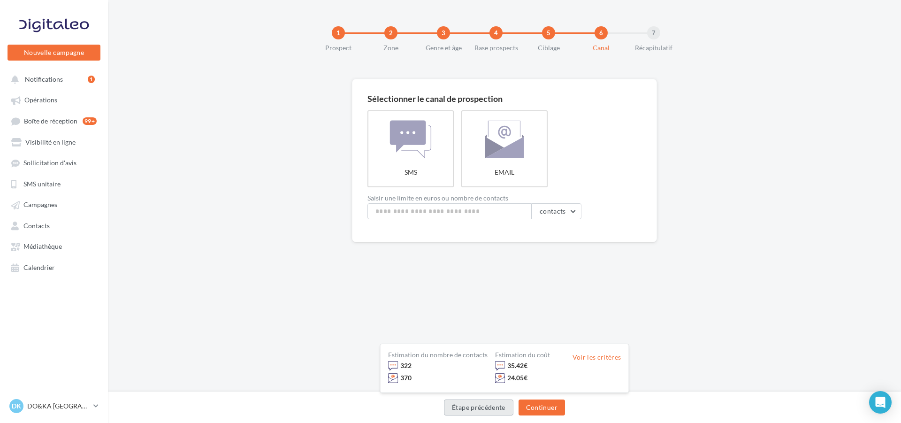
click at [487, 403] on button "Étape précédente" at bounding box center [478, 407] width 69 height 16
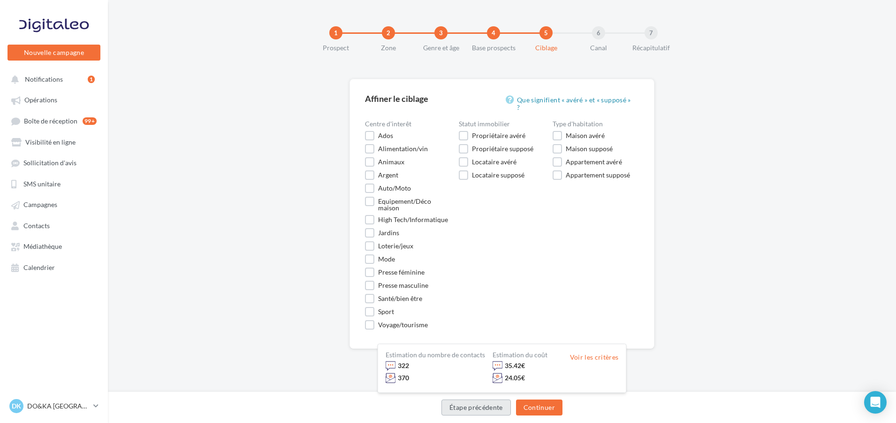
click at [487, 403] on button "Étape précédente" at bounding box center [476, 407] width 69 height 16
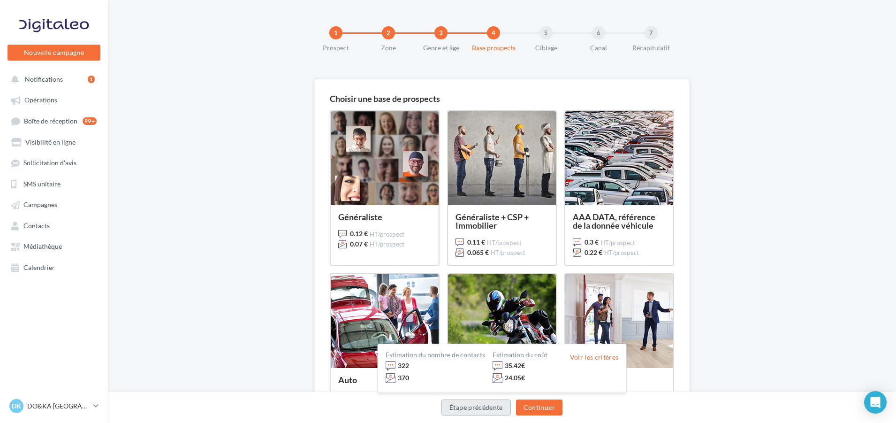
click at [487, 403] on button "Étape précédente" at bounding box center [476, 407] width 69 height 16
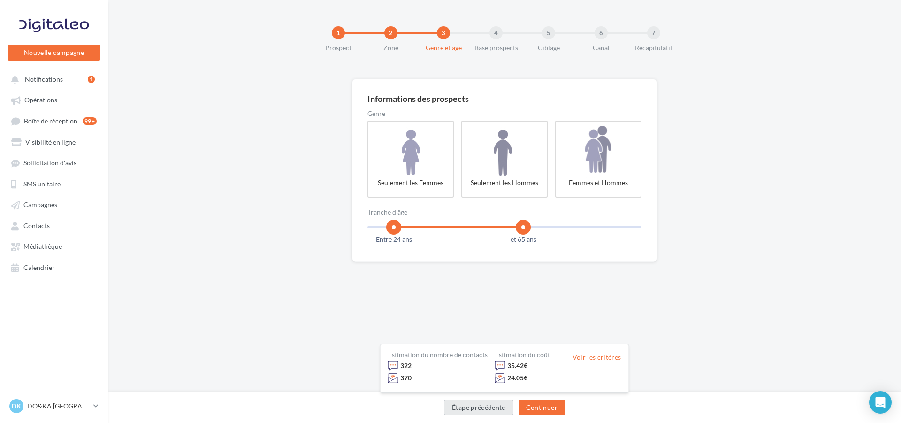
click at [487, 403] on button "Étape précédente" at bounding box center [478, 407] width 69 height 16
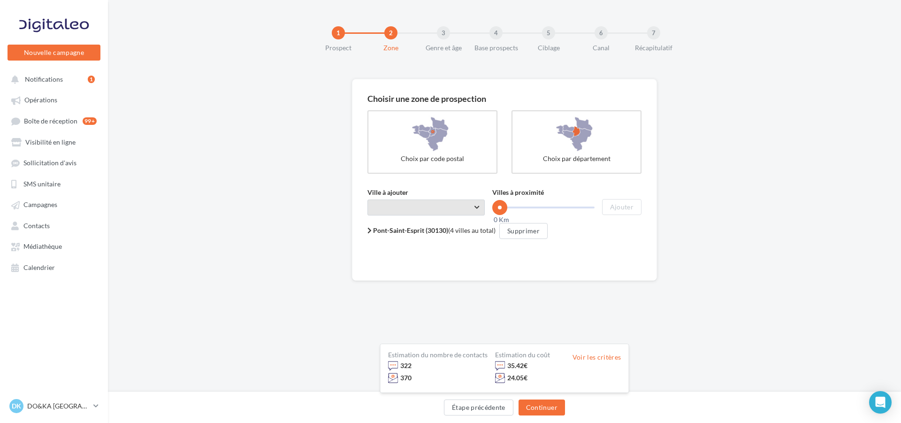
click at [477, 203] on span "Taper le début d'un code postal ou d'une ville ..." at bounding box center [425, 207] width 117 height 16
type input "*"
drag, startPoint x: 500, startPoint y: 205, endPoint x: 542, endPoint y: 205, distance: 42.7
click at [542, 205] on span at bounding box center [542, 207] width 15 height 15
drag, startPoint x: 542, startPoint y: 205, endPoint x: 516, endPoint y: 203, distance: 26.8
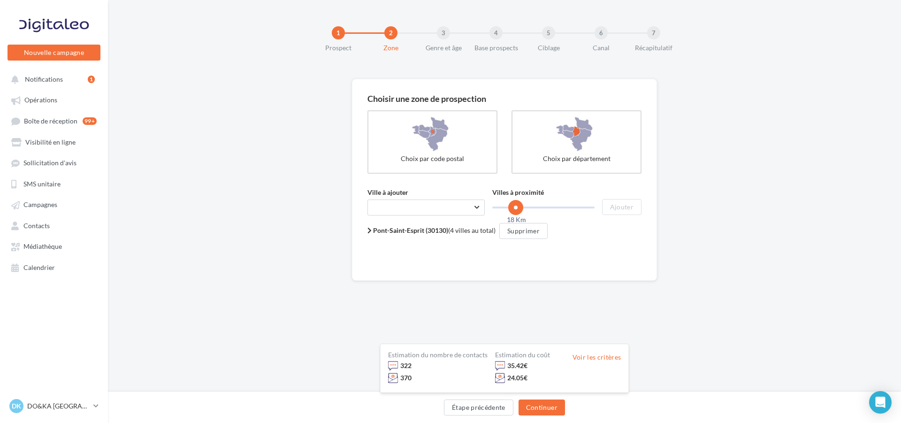
click at [516, 203] on span at bounding box center [515, 207] width 15 height 15
click at [515, 204] on span at bounding box center [514, 207] width 15 height 15
click at [465, 406] on button "Étape précédente" at bounding box center [478, 407] width 69 height 16
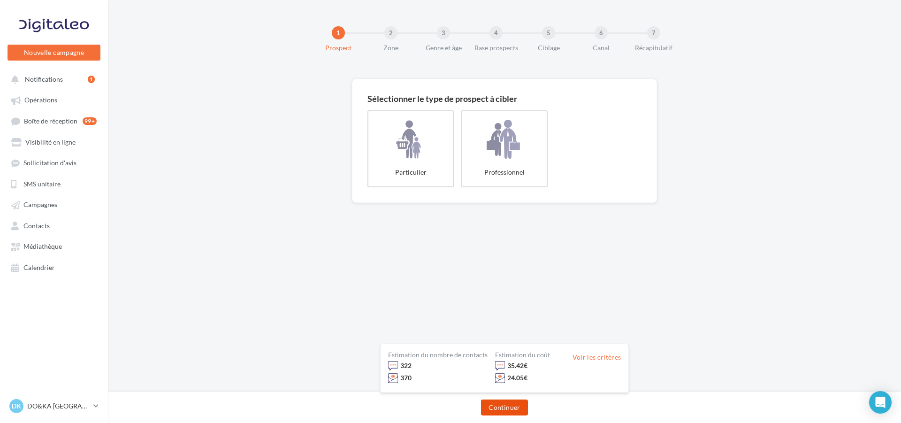
click at [503, 406] on button "Continuer" at bounding box center [504, 407] width 46 height 16
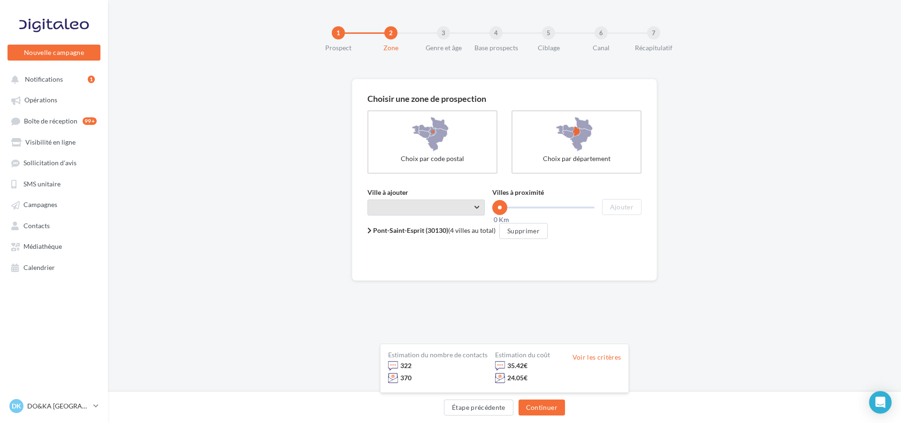
click at [472, 205] on span "Taper le début d'un code postal ou d'une ville ..." at bounding box center [425, 207] width 117 height 16
type input "*"
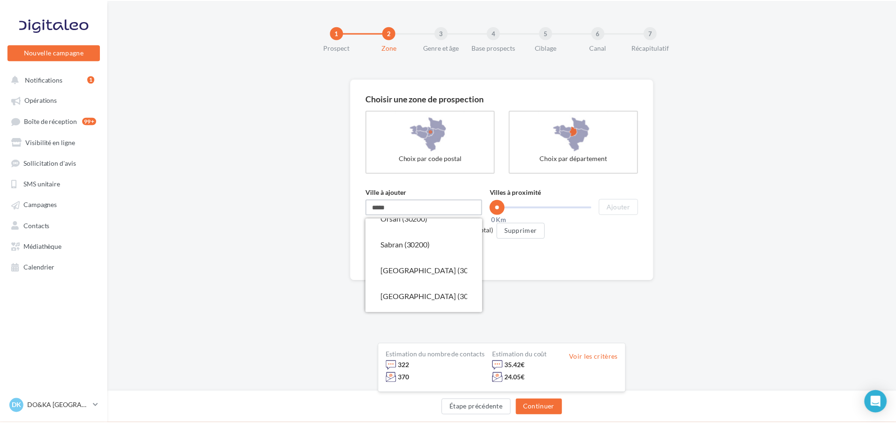
scroll to position [163, 0]
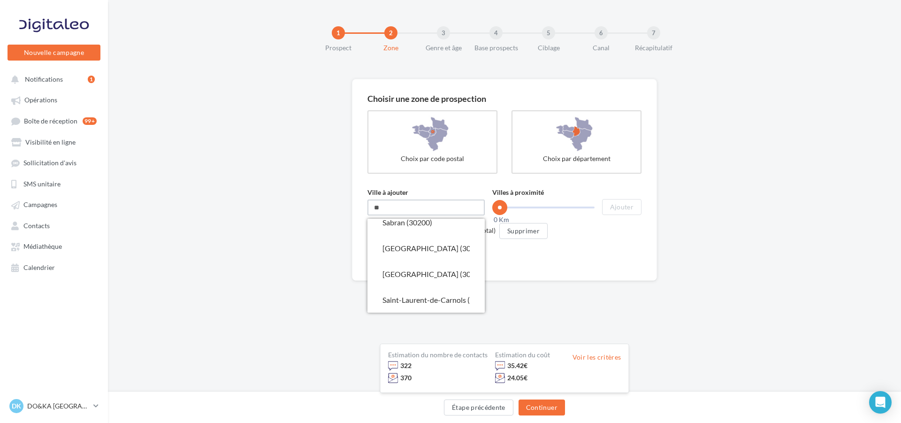
type input "*"
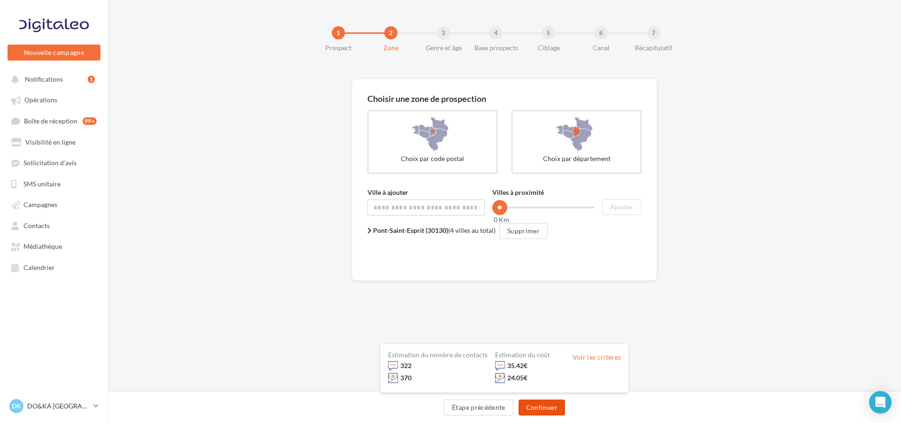
click at [535, 404] on button "Continuer" at bounding box center [542, 407] width 46 height 16
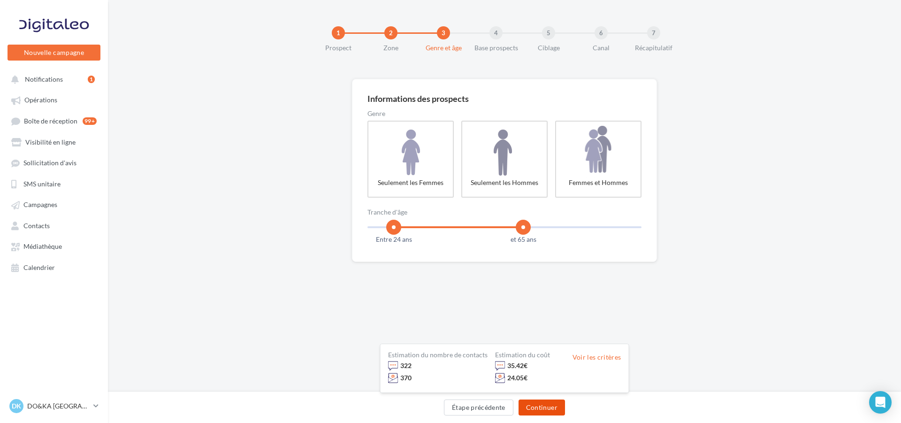
click at [541, 402] on button "Continuer" at bounding box center [542, 407] width 46 height 16
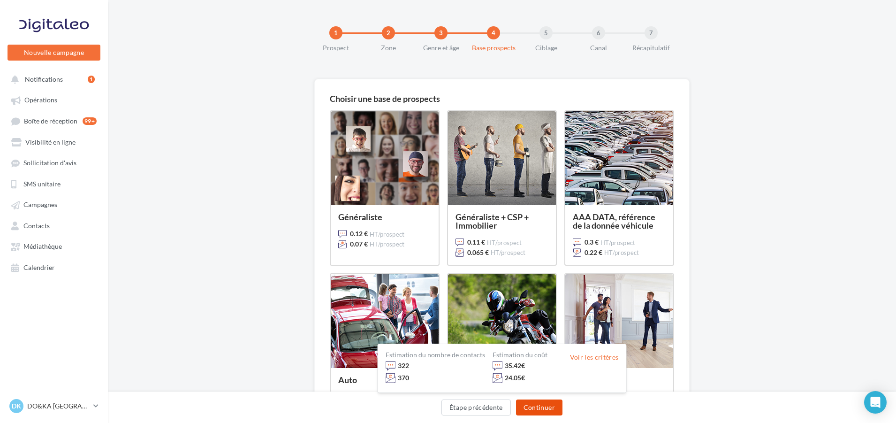
click at [541, 403] on button "Continuer" at bounding box center [539, 407] width 46 height 16
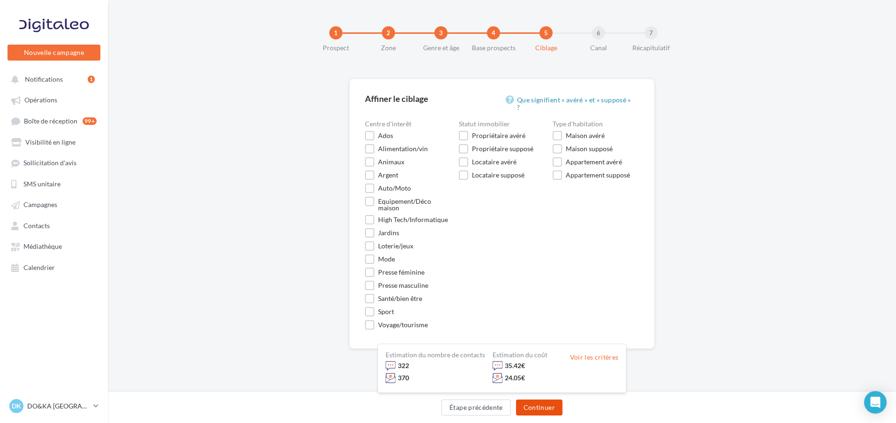
click at [541, 402] on button "Continuer" at bounding box center [539, 407] width 46 height 16
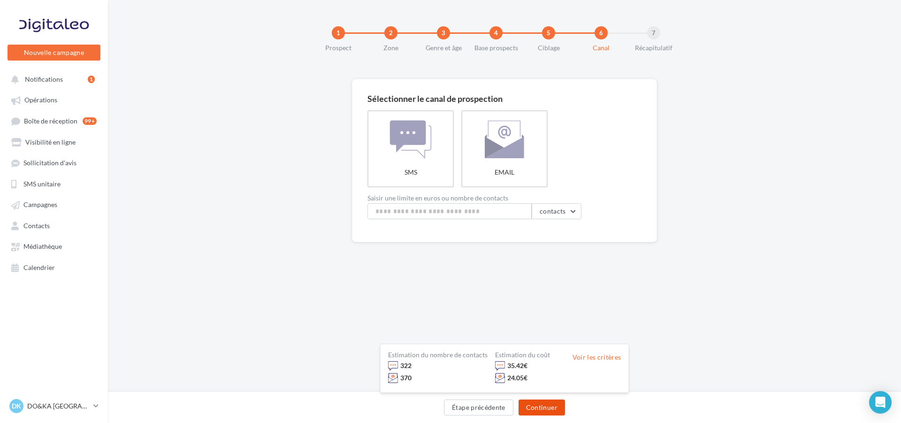
click at [541, 402] on button "Continuer" at bounding box center [542, 407] width 46 height 16
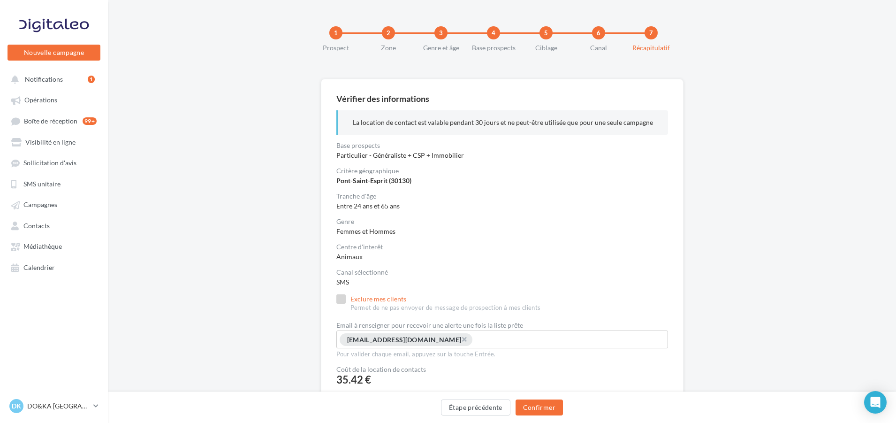
click at [344, 299] on label "Exclure mes clients Permet de ne pas envoyer de message de prospection à mes cl…" at bounding box center [438, 303] width 205 height 18
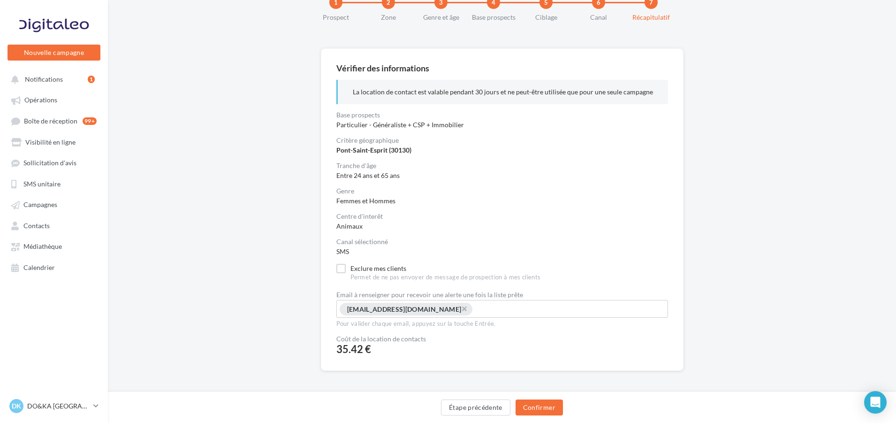
scroll to position [47, 0]
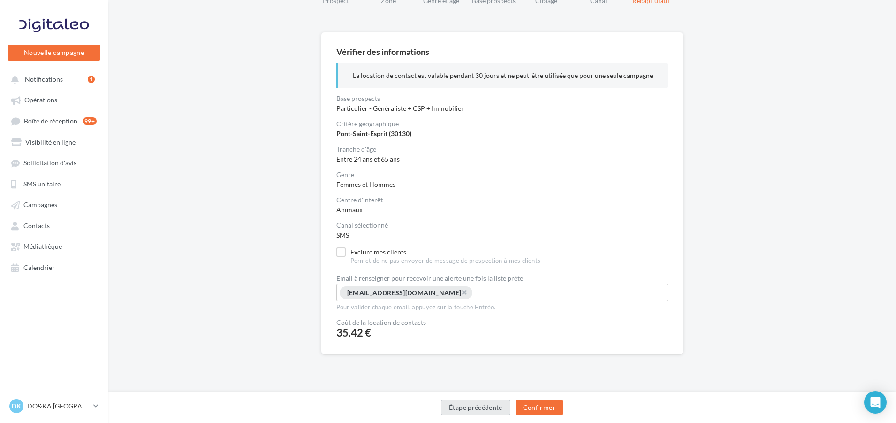
click at [472, 405] on button "Étape précédente" at bounding box center [475, 407] width 69 height 16
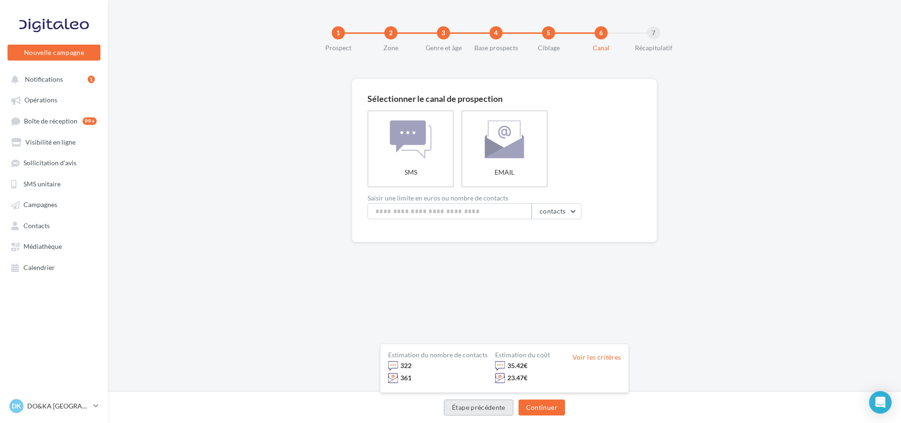
click at [474, 404] on button "Étape précédente" at bounding box center [478, 407] width 69 height 16
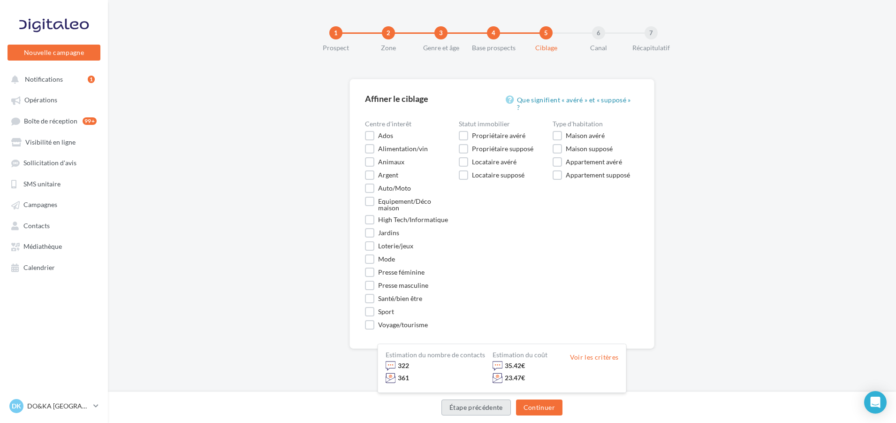
click at [474, 404] on button "Étape précédente" at bounding box center [476, 407] width 69 height 16
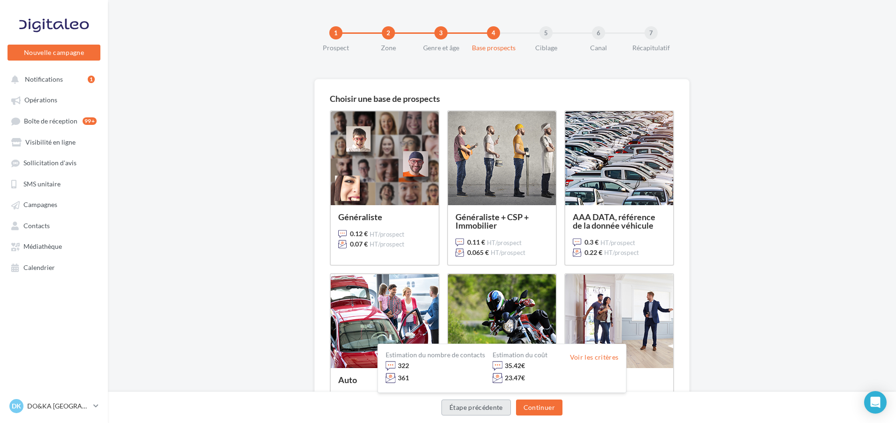
click at [474, 404] on button "Étape précédente" at bounding box center [476, 407] width 69 height 16
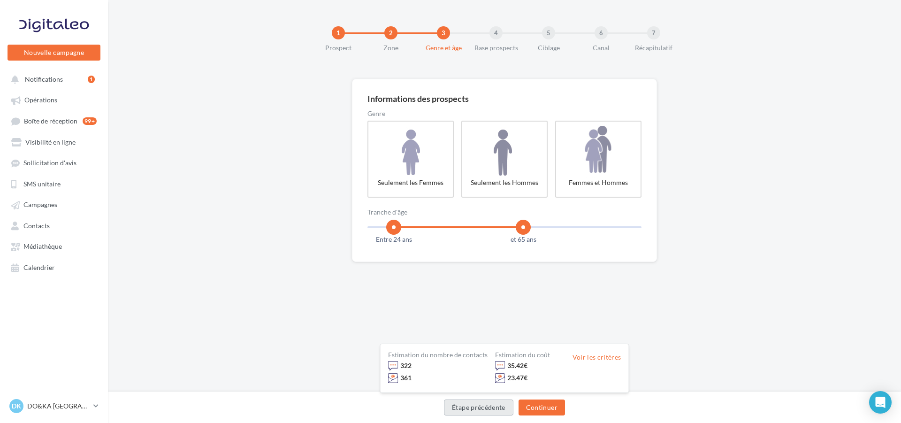
click at [474, 404] on button "Étape précédente" at bounding box center [478, 407] width 69 height 16
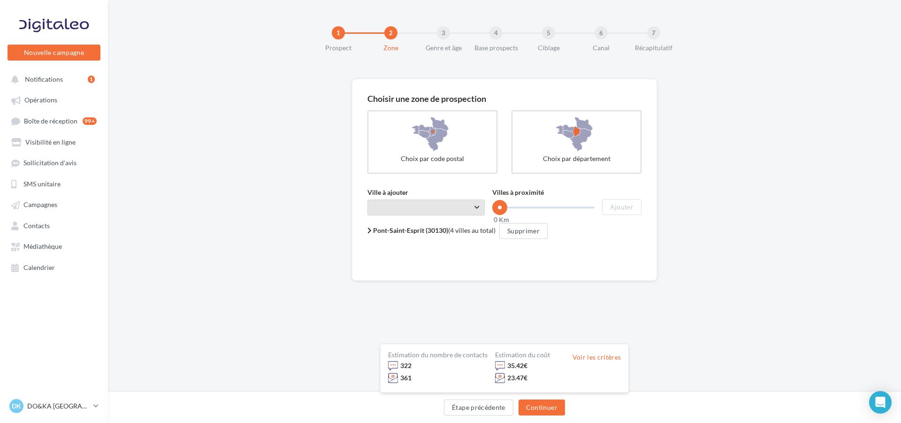
click at [458, 205] on span "Taper le début d'un code postal ou d'une ville ..." at bounding box center [425, 207] width 117 height 16
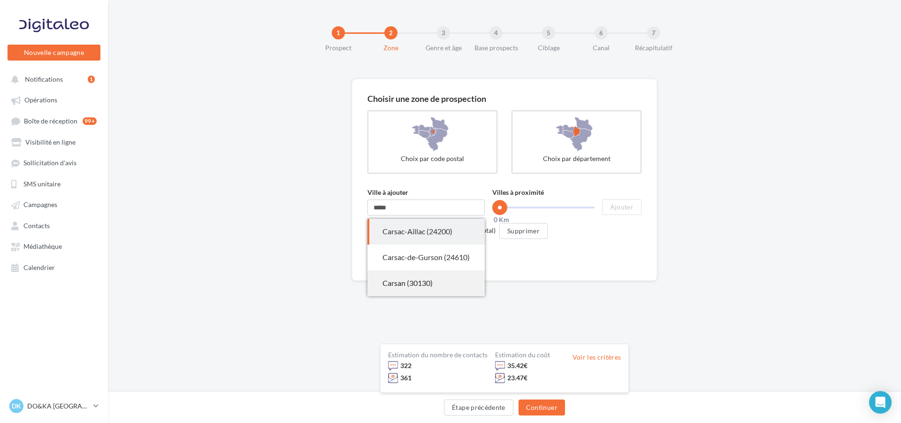
click at [416, 279] on div "Carsan (30130)" at bounding box center [425, 283] width 87 height 11
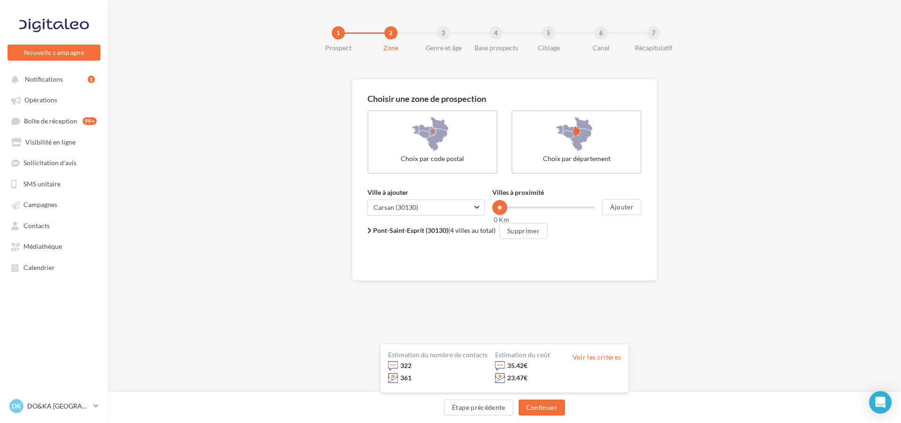
click at [466, 228] on span "Pont-Saint-Esprit (30130) (4 villes au total)" at bounding box center [434, 230] width 122 height 8
click at [418, 254] on span "Carsan, Pont-Saint-Esprit, Saint-Alexandre, Saint-Paulet-de-Caisson" at bounding box center [541, 256] width 292 height 8
click at [402, 226] on b "Pont-Saint-Esprit (30130)" at bounding box center [411, 230] width 75 height 8
click at [370, 228] on icon at bounding box center [369, 230] width 4 height 7
click at [477, 202] on span "Taper le début d'un code postal ou d'une ville ... Carsan (30130)" at bounding box center [425, 207] width 117 height 16
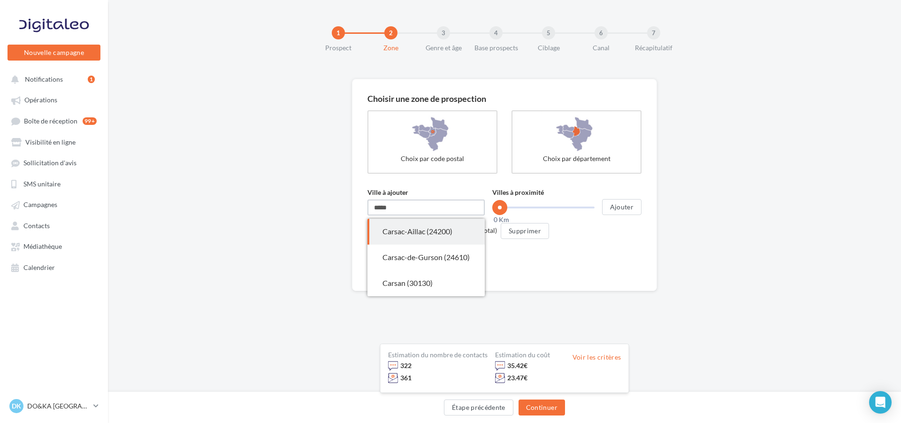
click at [404, 209] on input "*****" at bounding box center [425, 207] width 117 height 16
type input "*"
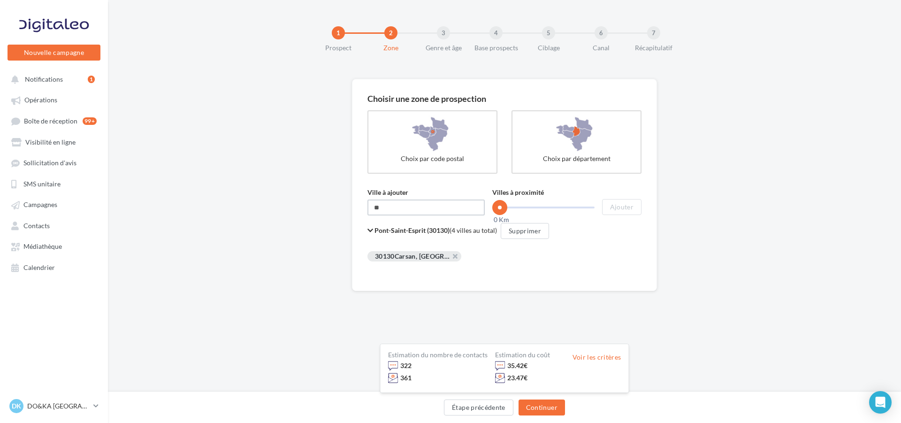
type input "*"
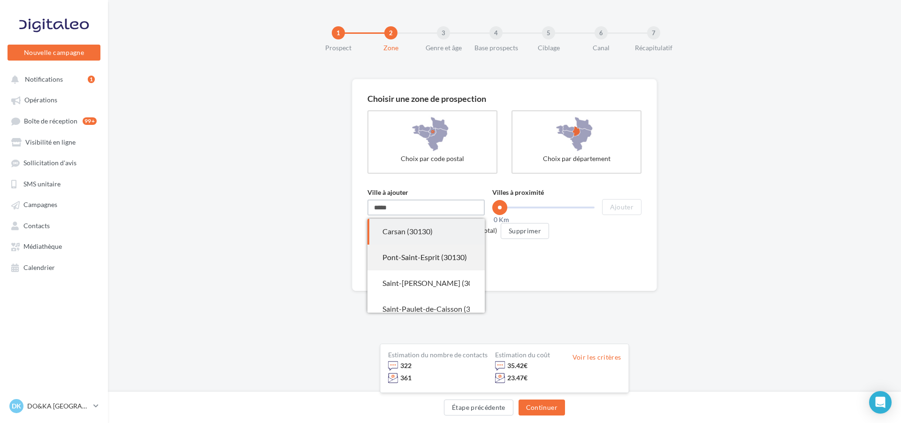
type input "*****"
click at [404, 255] on div "Pont-Saint-Esprit (30130)" at bounding box center [425, 257] width 87 height 11
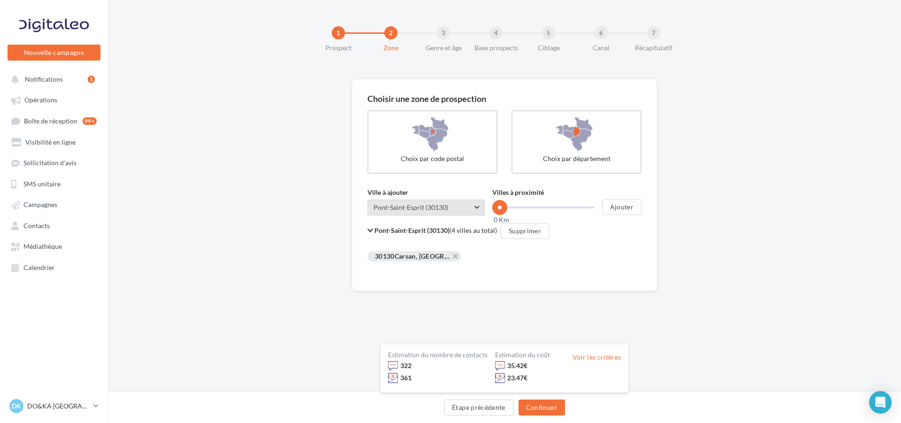
click at [478, 203] on span "Taper le début d'un code postal ou d'une ville ... Pont-Saint-Esprit (30130)" at bounding box center [425, 207] width 117 height 16
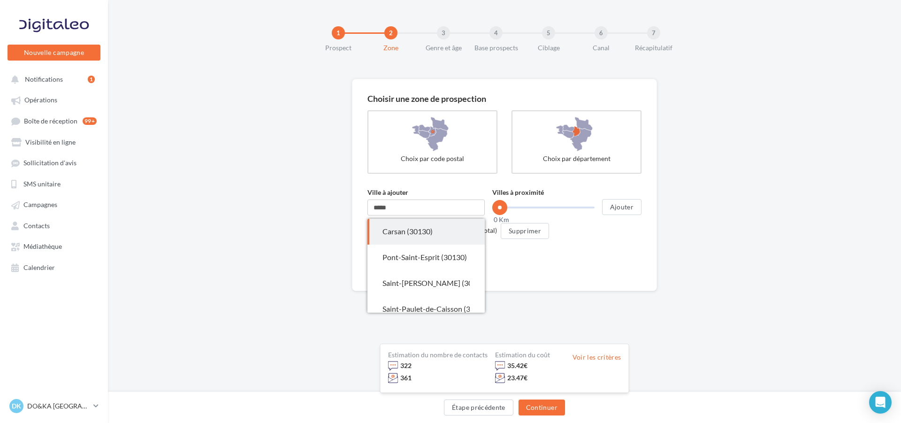
click at [492, 250] on div "30130 Carsan, Pont-Saint-Esprit, Saint-Alexandre, Saint-Paulet-de-Caisson" at bounding box center [504, 253] width 274 height 15
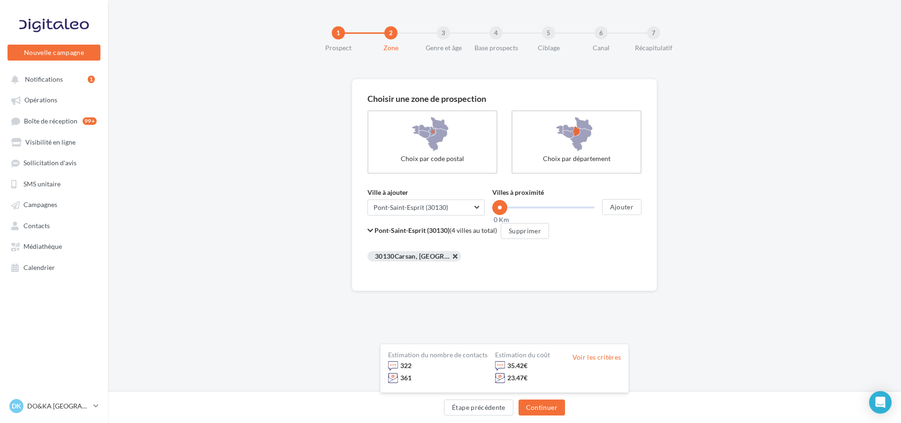
click at [688, 259] on button at bounding box center [688, 259] width 0 height 0
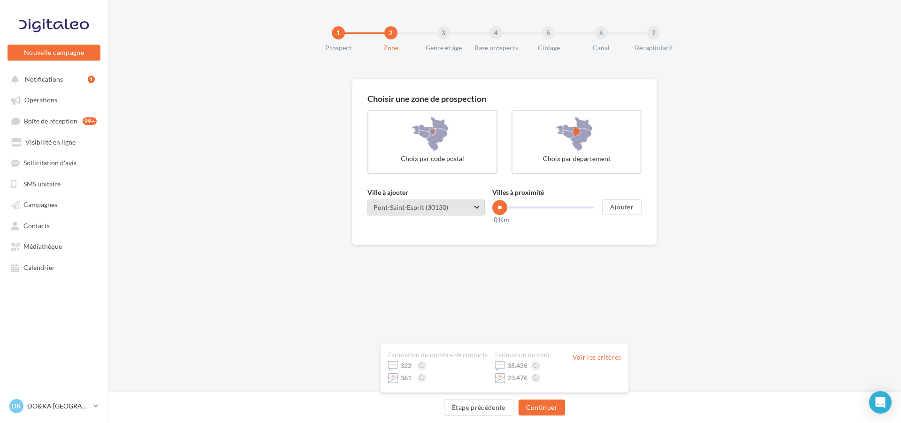
click at [476, 202] on span "Taper le début d'un code postal ou d'une ville ... Pont-Saint-Esprit (30130)" at bounding box center [425, 207] width 117 height 16
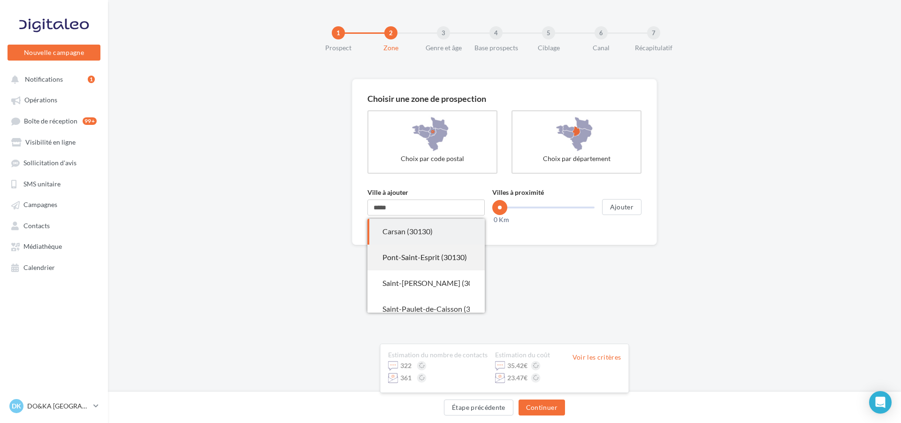
click at [447, 254] on div "Pont-Saint-Esprit (30130)" at bounding box center [425, 257] width 87 height 11
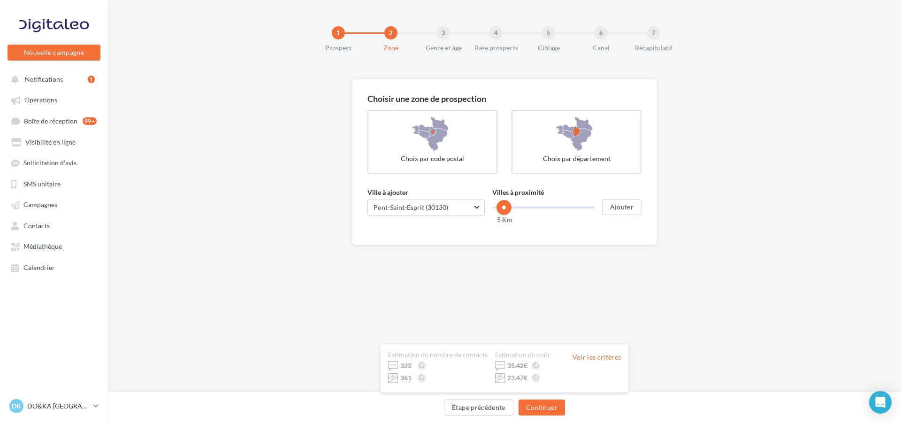
click at [506, 207] on span at bounding box center [503, 207] width 15 height 15
drag, startPoint x: 505, startPoint y: 207, endPoint x: 511, endPoint y: 207, distance: 5.2
click at [511, 207] on span at bounding box center [510, 207] width 15 height 15
drag, startPoint x: 510, startPoint y: 206, endPoint x: 522, endPoint y: 207, distance: 12.7
click at [522, 207] on span at bounding box center [521, 207] width 15 height 15
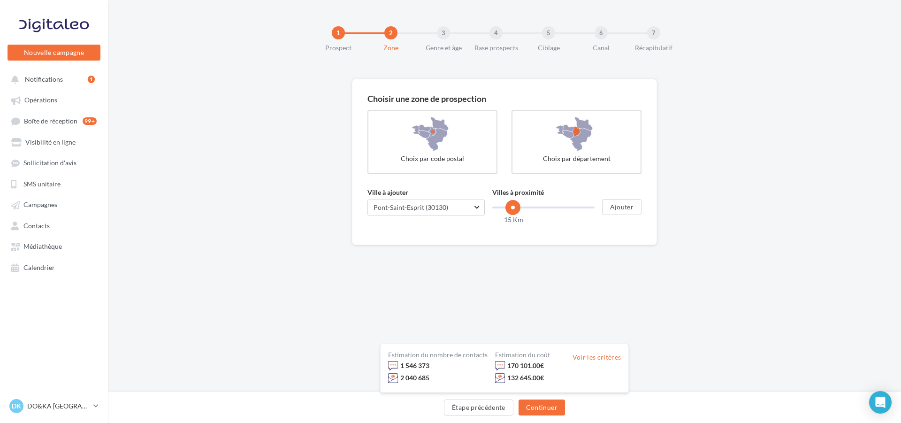
drag, startPoint x: 522, startPoint y: 207, endPoint x: 513, endPoint y: 207, distance: 8.9
click at [513, 207] on span at bounding box center [512, 207] width 15 height 15
click at [618, 204] on button "Ajouter" at bounding box center [621, 207] width 39 height 16
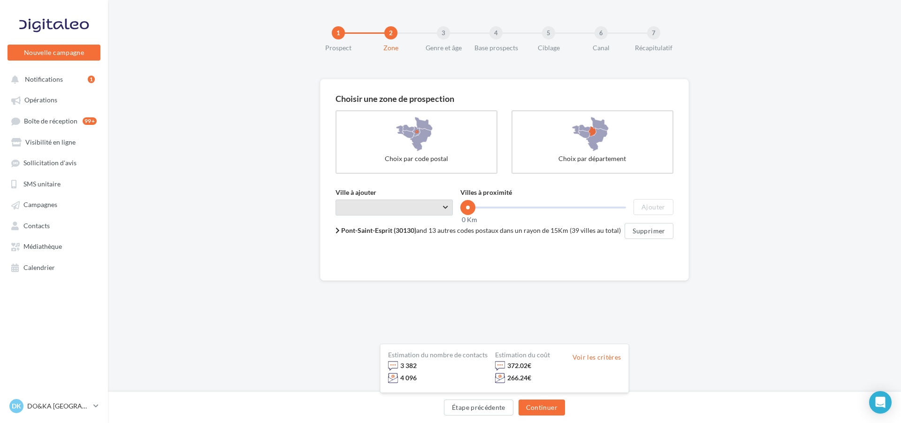
click at [444, 205] on span "Taper le début d'un code postal ou d'une ville ..." at bounding box center [394, 207] width 117 height 16
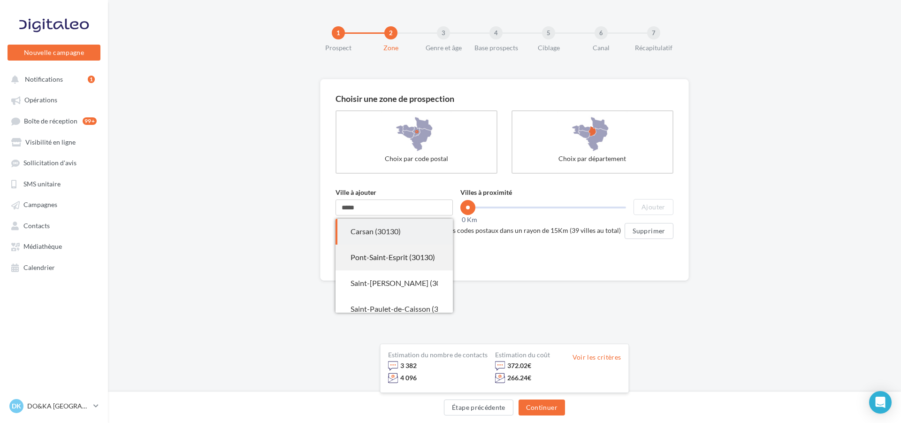
click at [400, 254] on div "Pont-Saint-Esprit (30130)" at bounding box center [394, 257] width 87 height 11
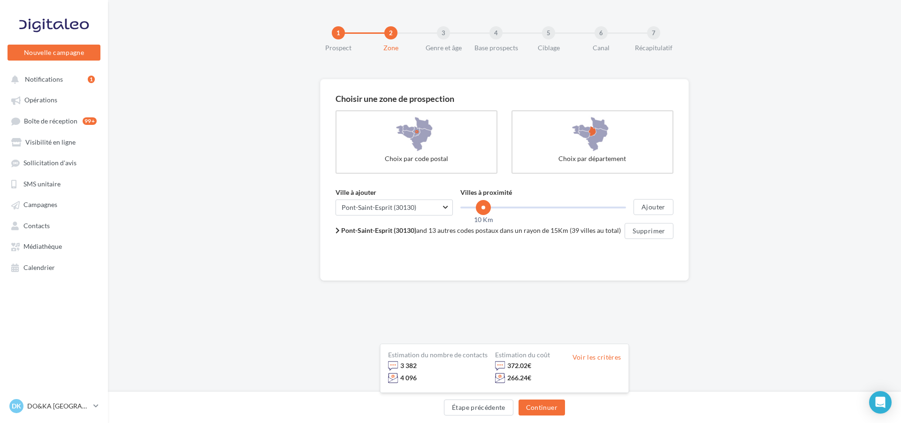
drag, startPoint x: 470, startPoint y: 206, endPoint x: 483, endPoint y: 206, distance: 13.1
click at [483, 206] on span at bounding box center [483, 207] width 15 height 15
click at [654, 205] on button "Ajouter" at bounding box center [652, 207] width 39 height 16
click at [651, 229] on button "Supprimer" at bounding box center [649, 231] width 48 height 16
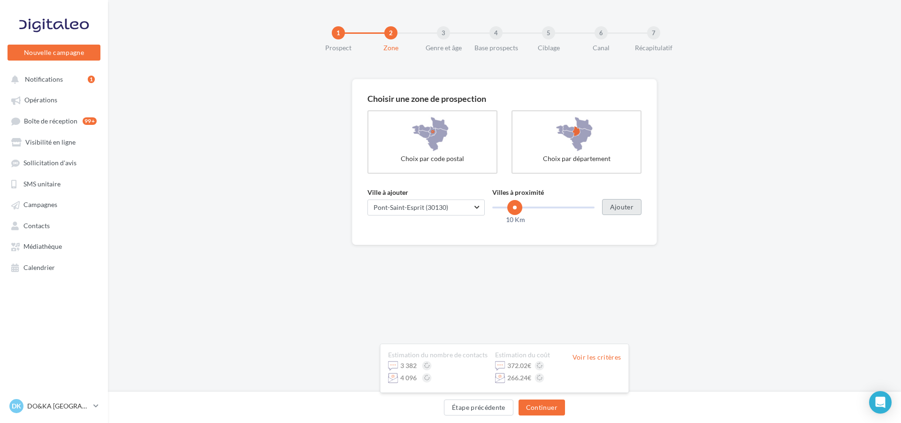
click at [624, 205] on button "Ajouter" at bounding box center [621, 207] width 39 height 16
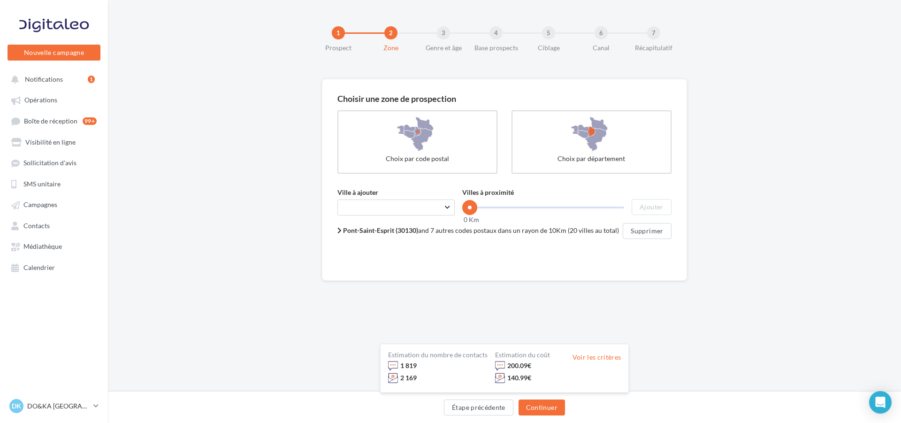
click at [501, 229] on span "Pont-Saint-Esprit (30130) and 7 autres codes postaux dans un rayon de 10Km (20 …" at bounding box center [481, 230] width 276 height 8
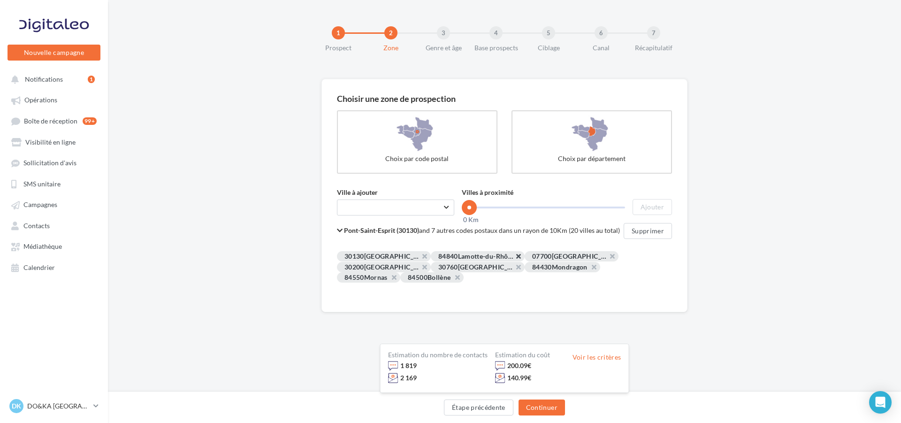
click at [589, 259] on button at bounding box center [589, 259] width 0 height 0
click at [672, 259] on button at bounding box center [672, 259] width 0 height 0
click at [694, 259] on button at bounding box center [694, 259] width 0 height 0
click at [589, 259] on button at bounding box center [589, 259] width 0 height 0
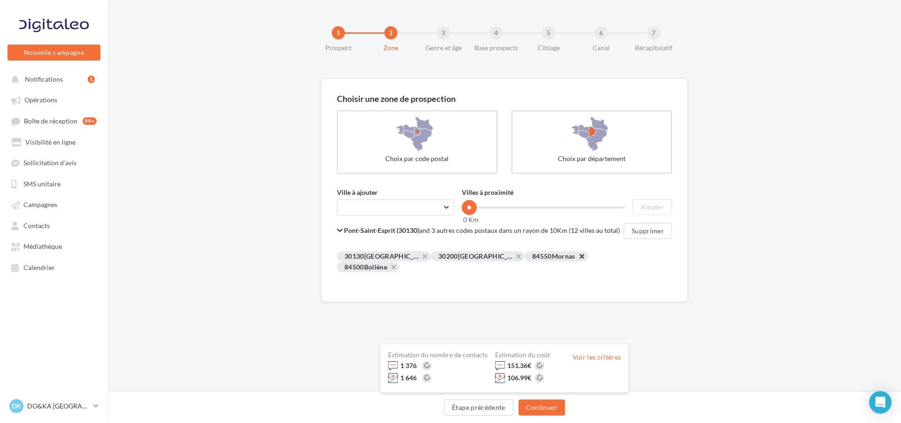
click at [577, 259] on button at bounding box center [577, 259] width 0 height 0
click at [576, 259] on button at bounding box center [576, 259] width 0 height 0
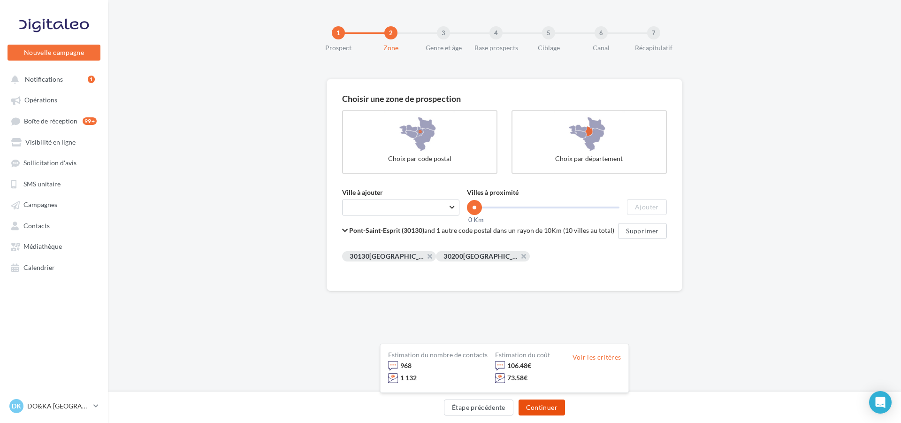
click at [541, 402] on button "Continuer" at bounding box center [542, 407] width 46 height 16
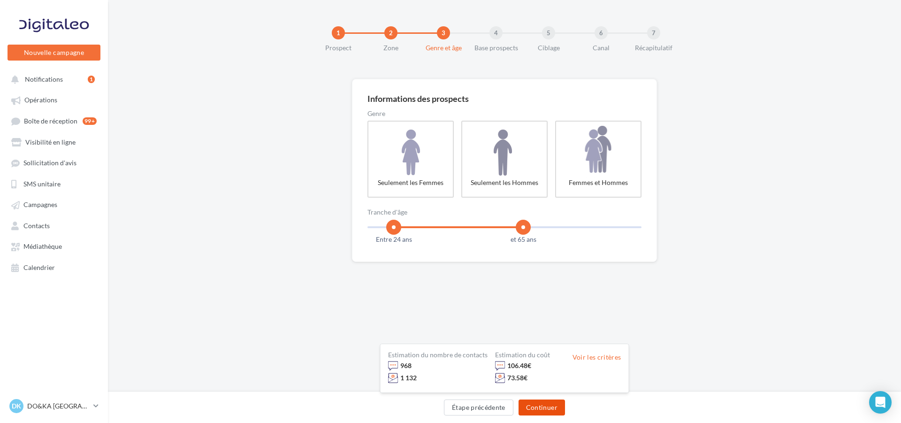
click at [541, 405] on button "Continuer" at bounding box center [542, 407] width 46 height 16
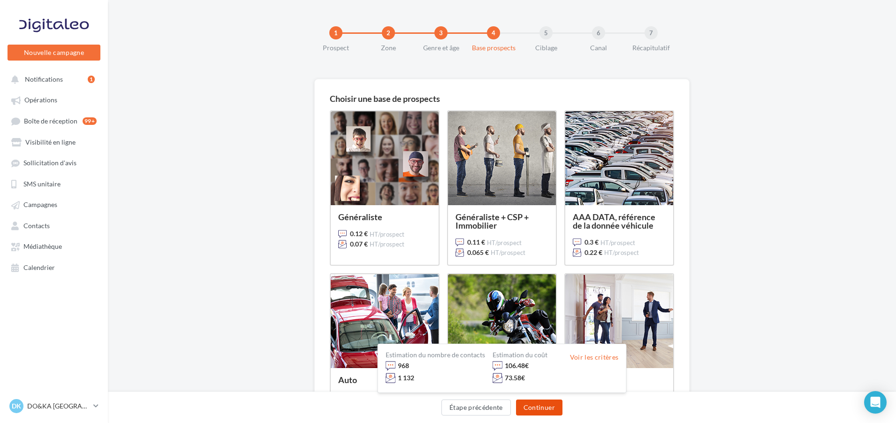
click at [541, 405] on button "Continuer" at bounding box center [539, 407] width 46 height 16
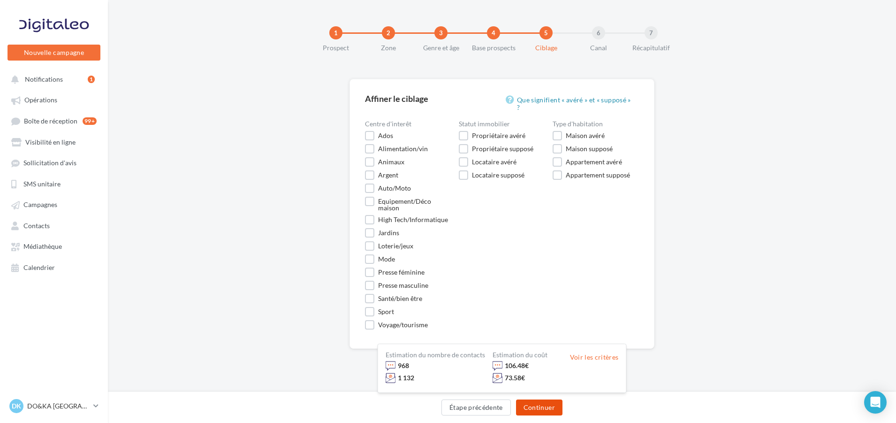
click at [541, 405] on button "Continuer" at bounding box center [539, 407] width 46 height 16
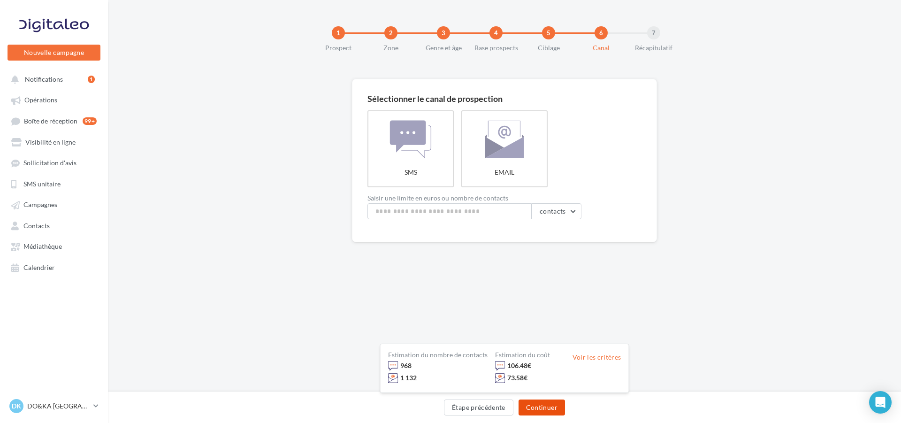
click at [541, 405] on button "Continuer" at bounding box center [542, 407] width 46 height 16
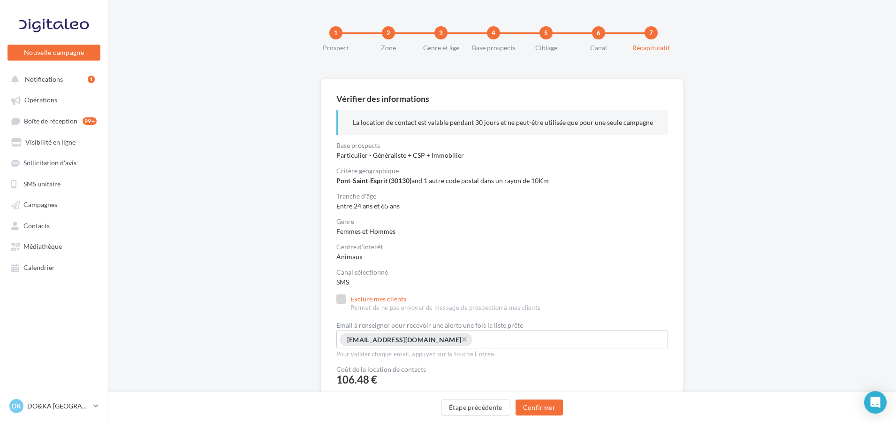
click at [345, 297] on label "Exclure mes clients Permet de ne pas envoyer de message de prospection à mes cl…" at bounding box center [438, 303] width 205 height 18
click at [541, 403] on button "Confirmer" at bounding box center [539, 407] width 47 height 16
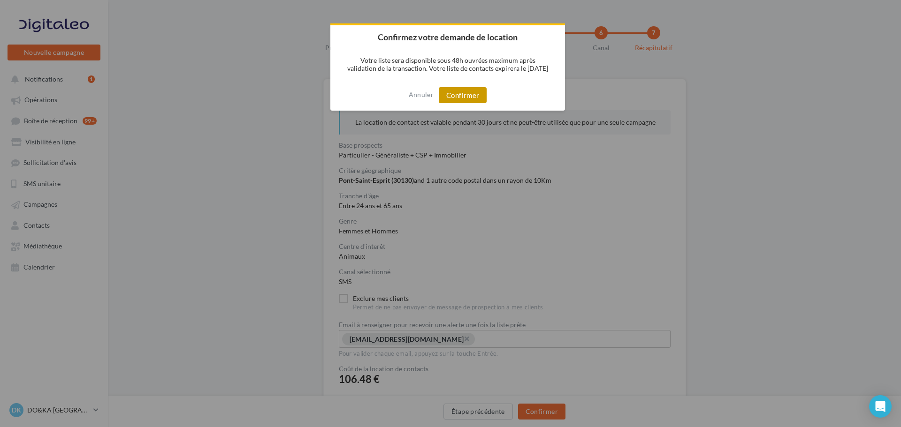
click at [465, 91] on button "Confirmer" at bounding box center [463, 95] width 48 height 16
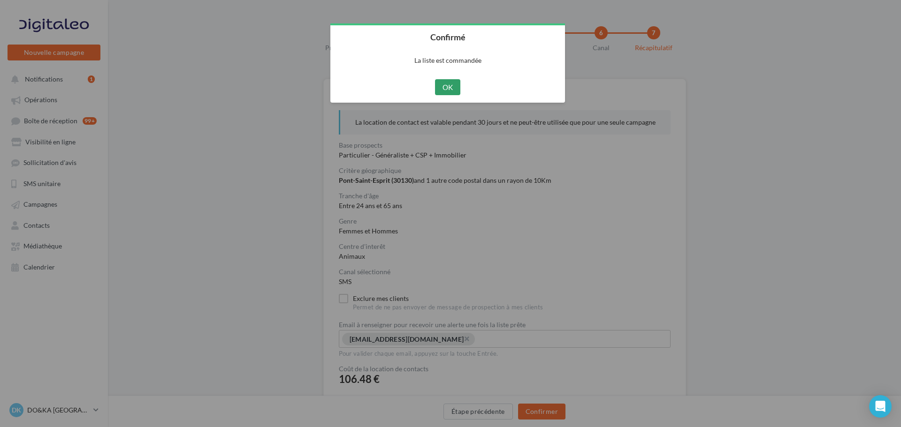
click at [449, 84] on button "OK" at bounding box center [448, 87] width 26 height 16
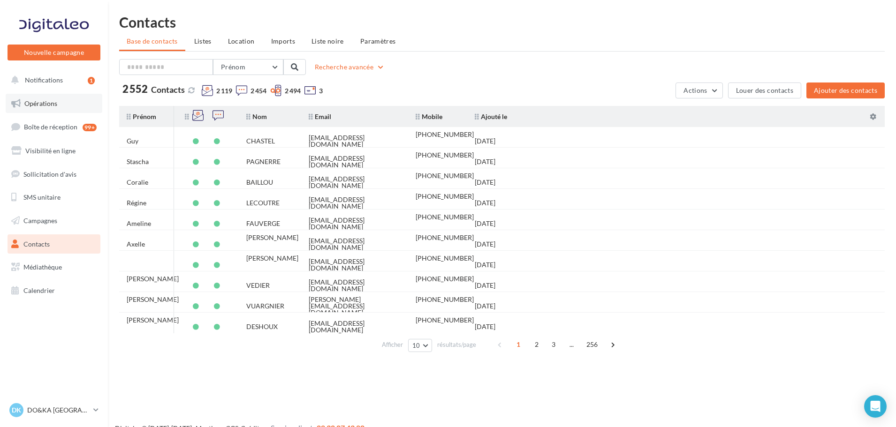
click at [38, 102] on span "Opérations" at bounding box center [40, 103] width 33 height 8
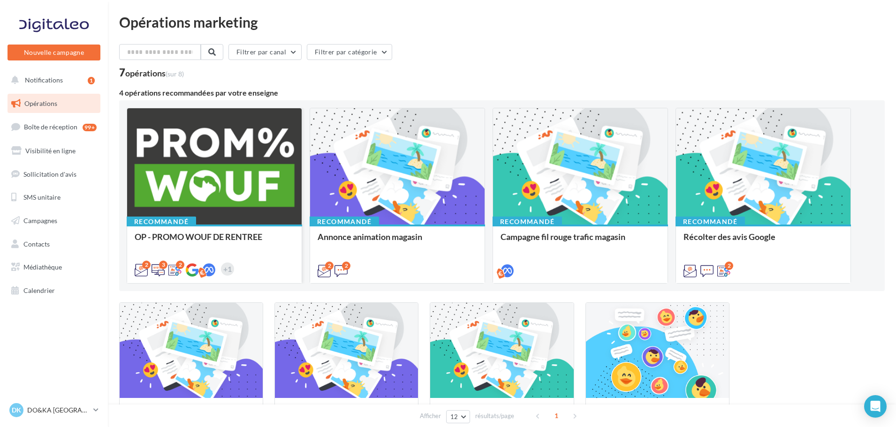
click at [175, 164] on div at bounding box center [214, 166] width 175 height 117
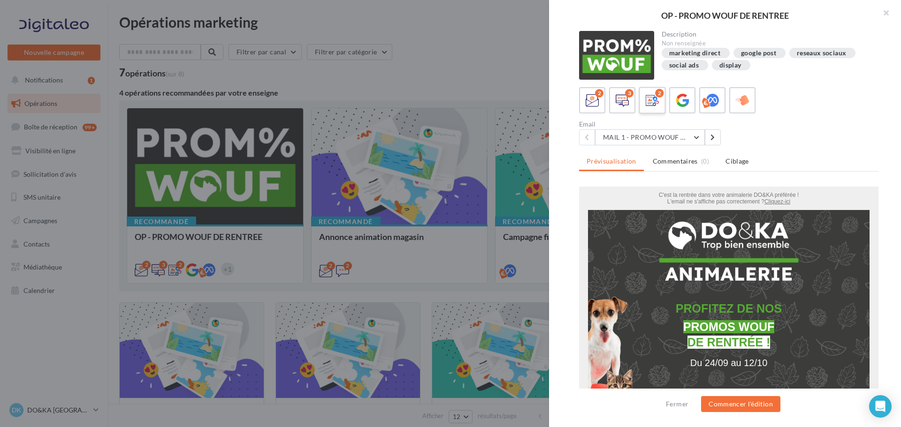
click at [652, 98] on icon at bounding box center [653, 101] width 14 height 14
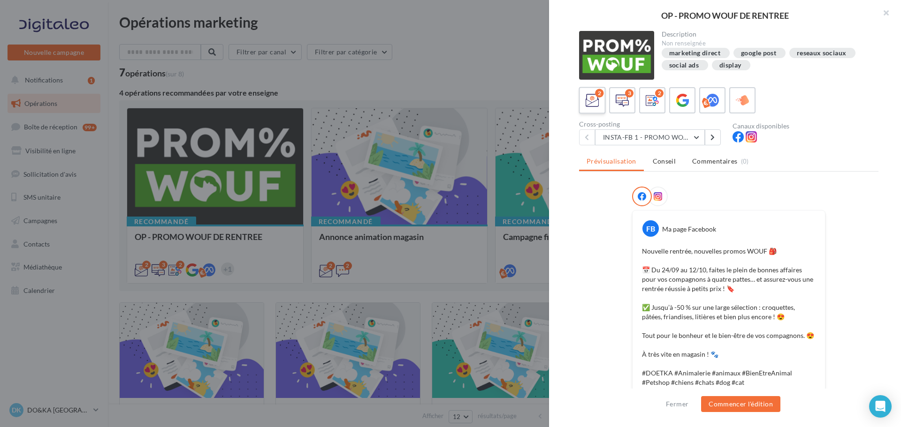
click at [595, 99] on icon at bounding box center [593, 101] width 14 height 14
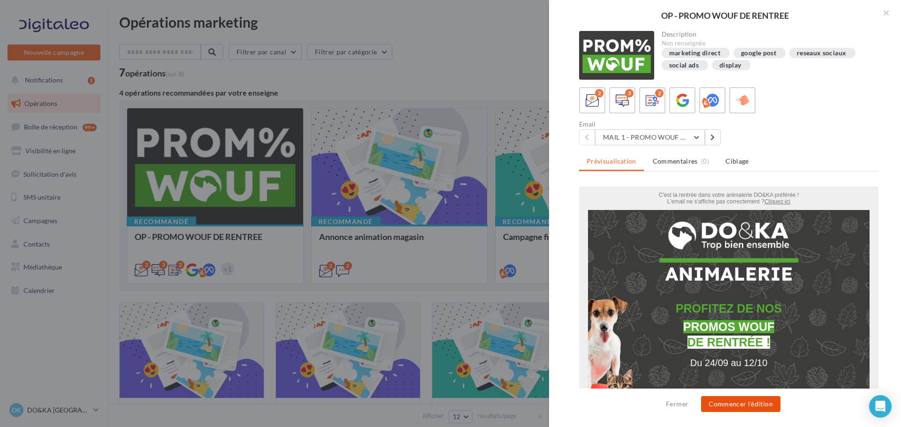
click at [732, 403] on button "Commencer l'édition" at bounding box center [740, 405] width 79 height 16
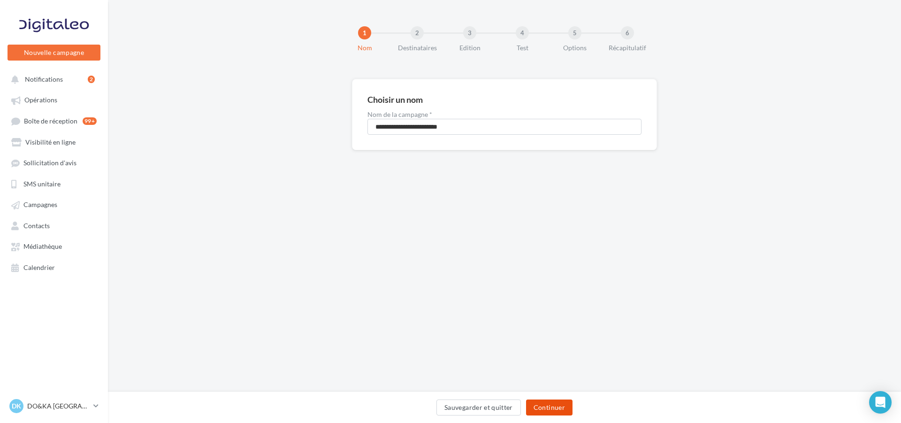
click at [554, 402] on button "Continuer" at bounding box center [549, 407] width 46 height 16
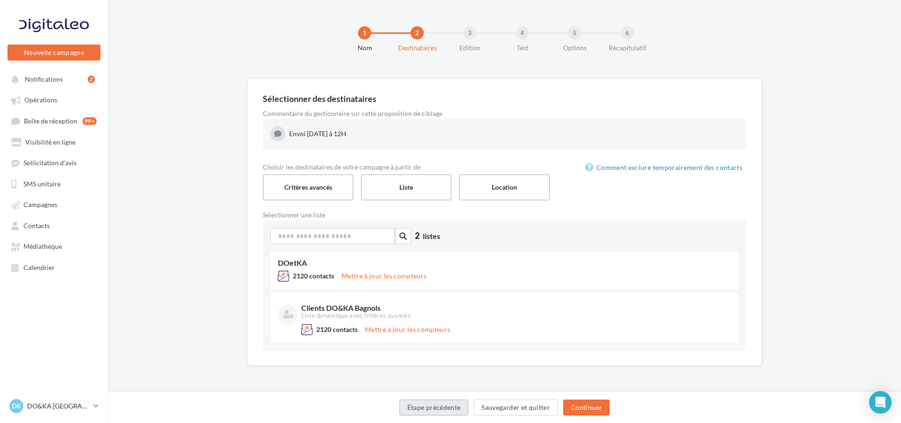
click at [424, 403] on button "Étape précédente" at bounding box center [433, 407] width 69 height 16
